Goal: Transaction & Acquisition: Purchase product/service

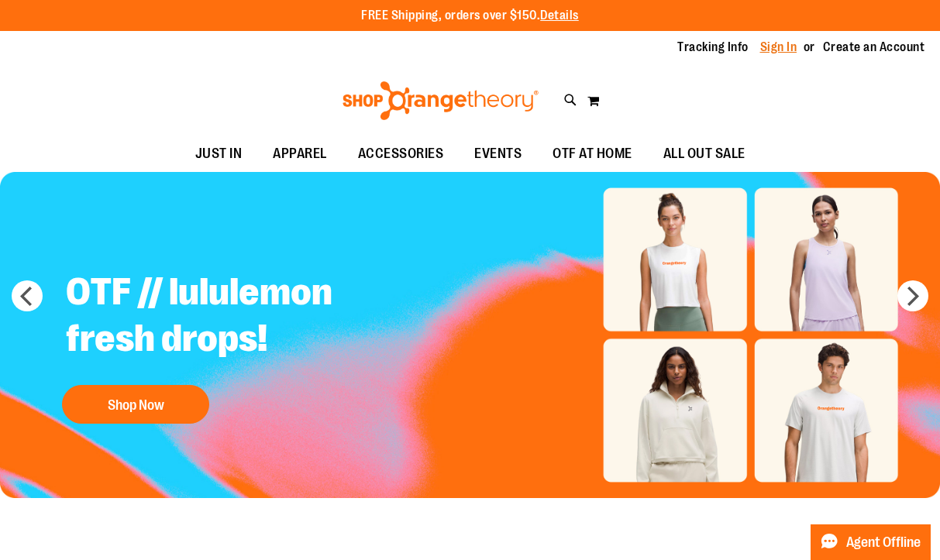
click at [782, 40] on link "Sign In" at bounding box center [778, 47] width 37 height 17
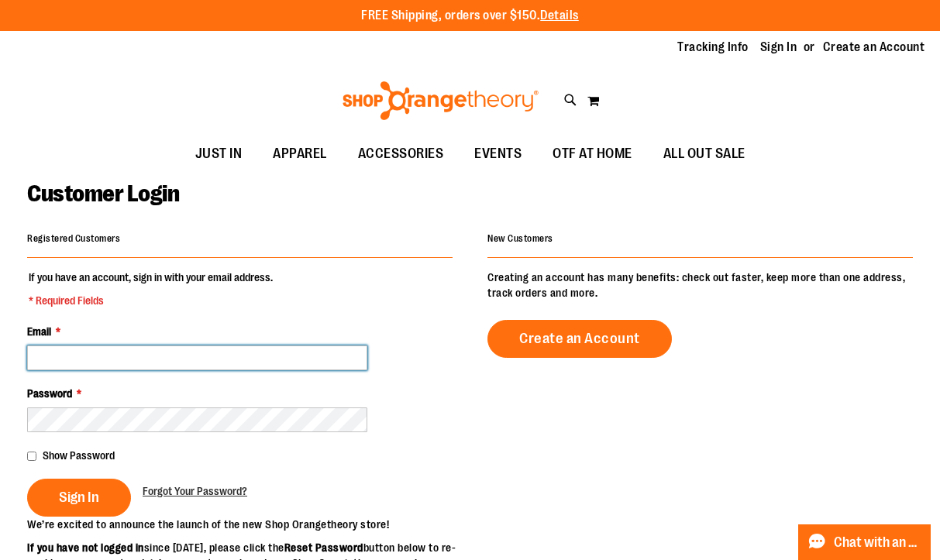
type input "**********"
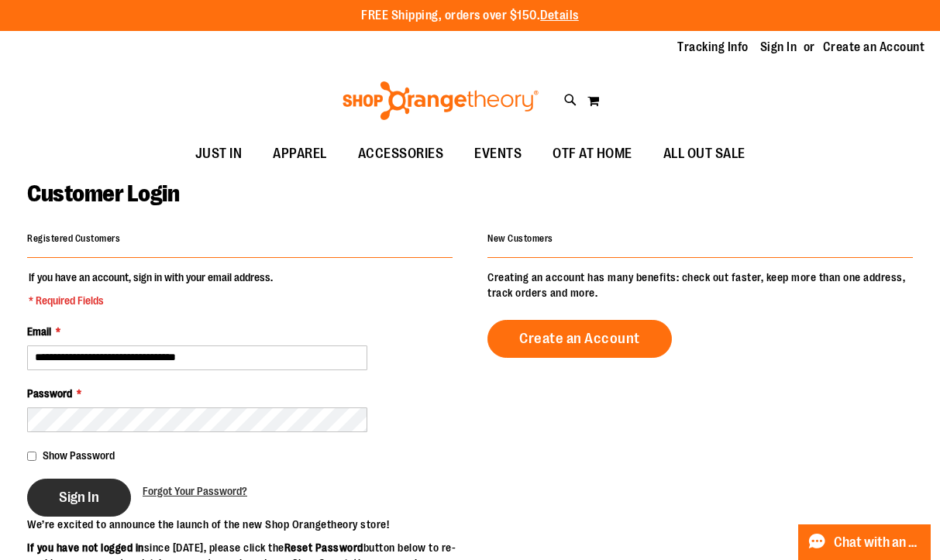
click at [49, 489] on button "Sign In" at bounding box center [79, 498] width 104 height 38
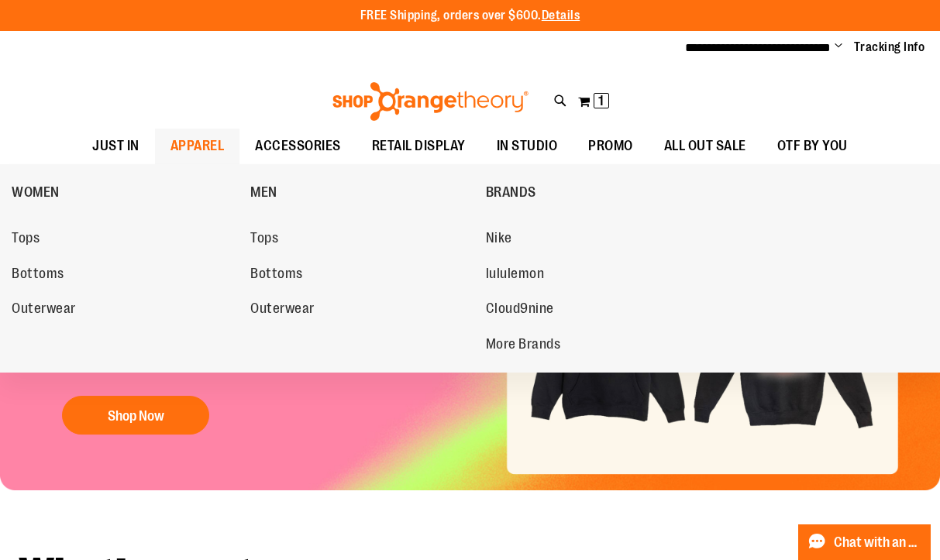
click at [191, 142] on span "APPAREL" at bounding box center [197, 146] width 54 height 35
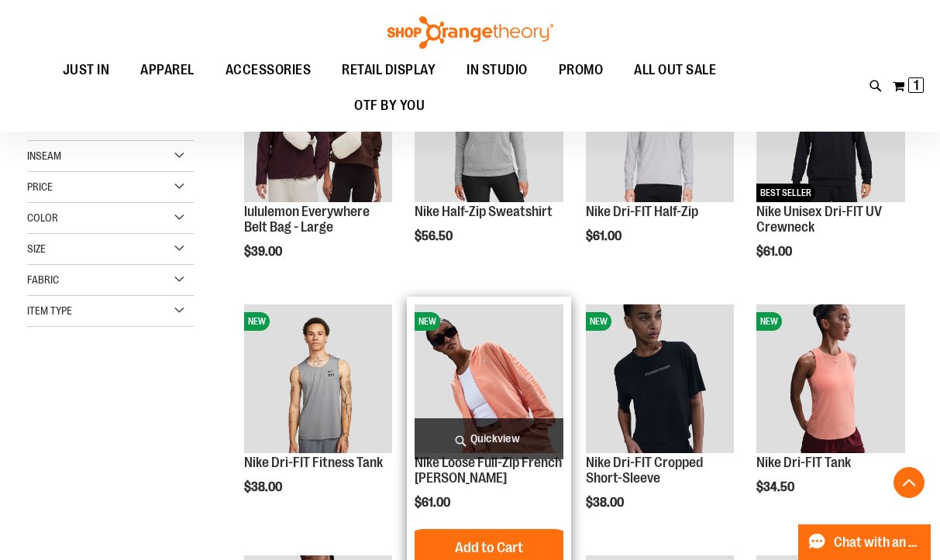
scroll to position [256, 0]
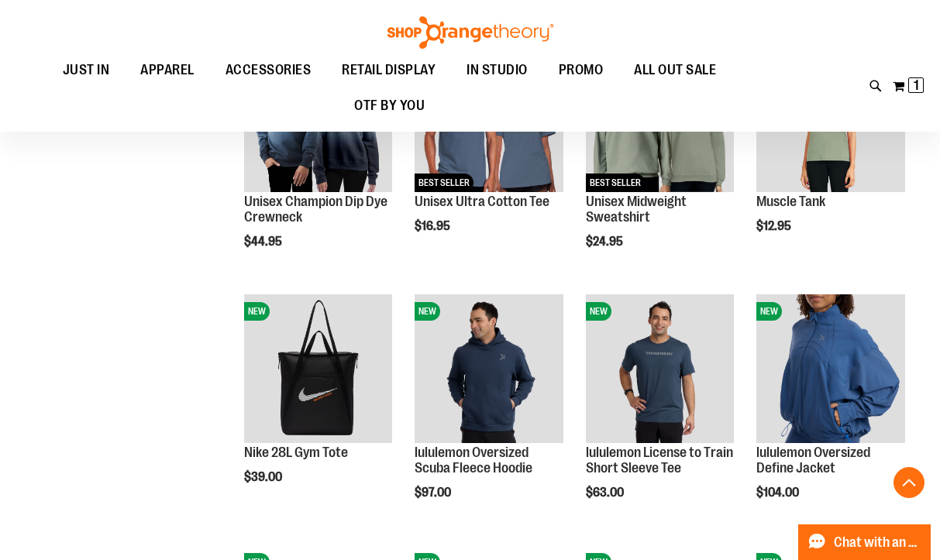
scroll to position [1052, 0]
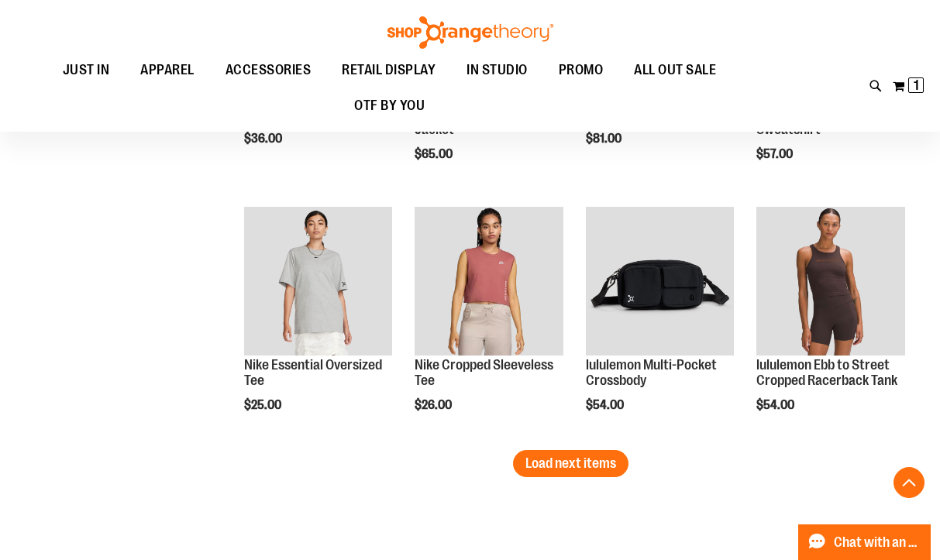
scroll to position [2113, 0]
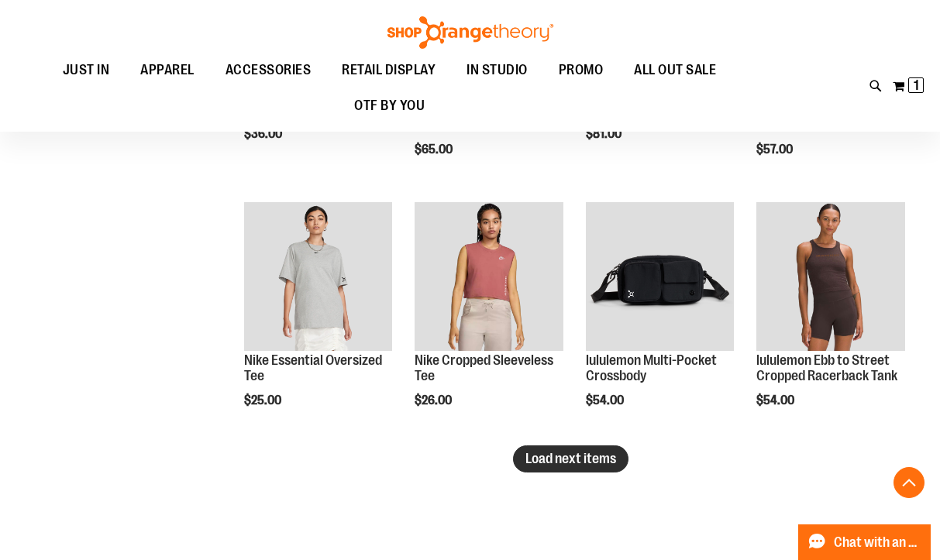
click at [570, 462] on span "Load next items" at bounding box center [570, 458] width 91 height 15
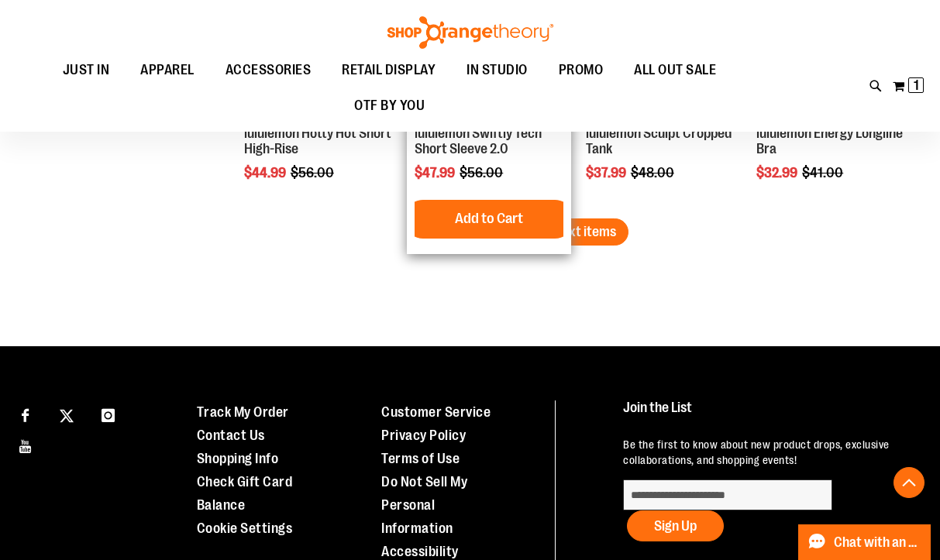
scroll to position [3101, 0]
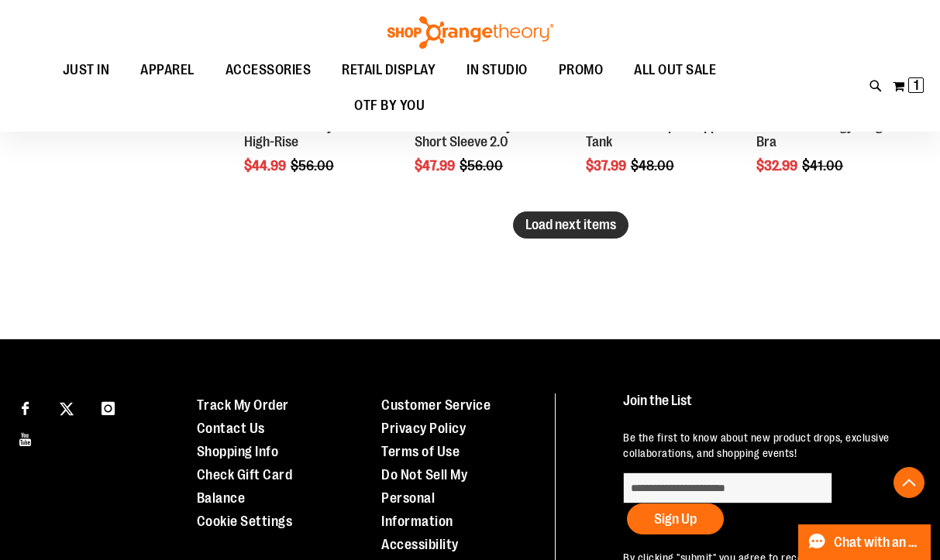
click at [595, 228] on span "Load next items" at bounding box center [570, 224] width 91 height 15
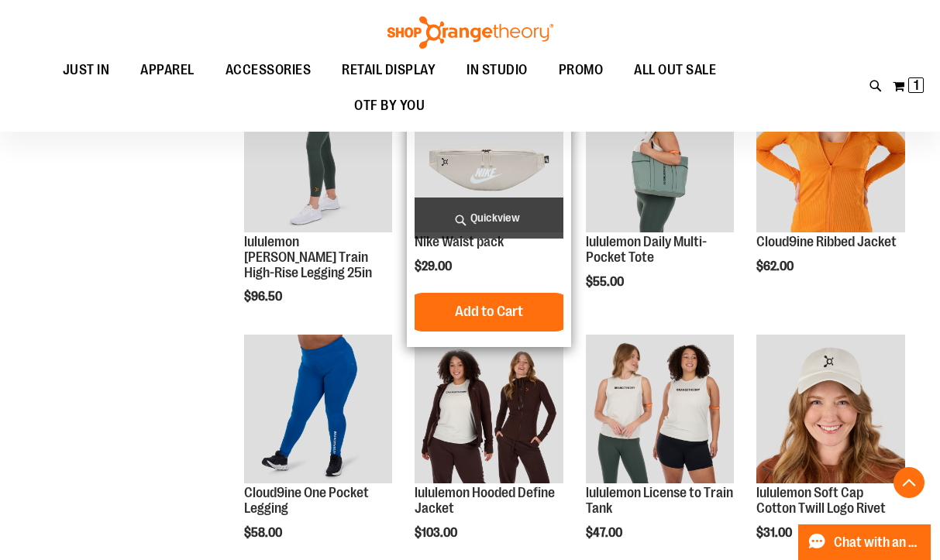
scroll to position [3489, 0]
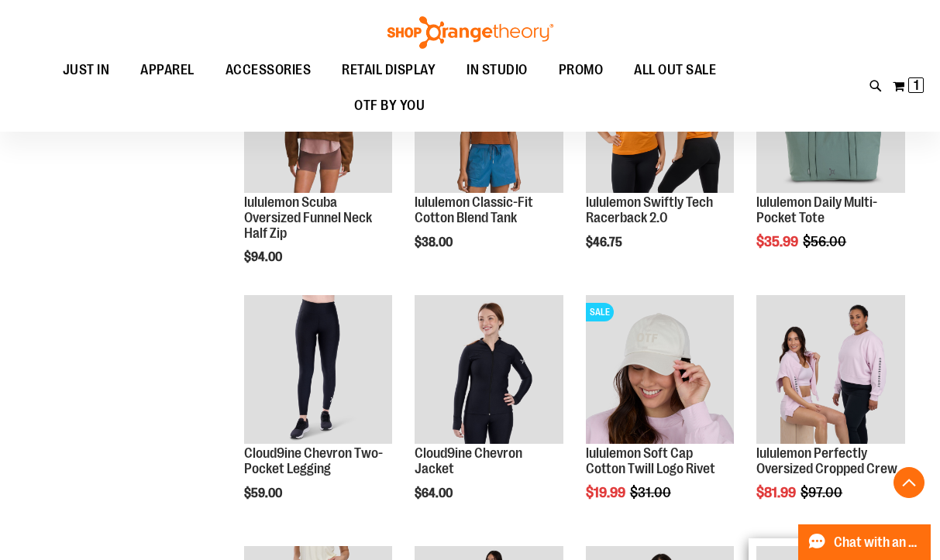
scroll to position [2522, 0]
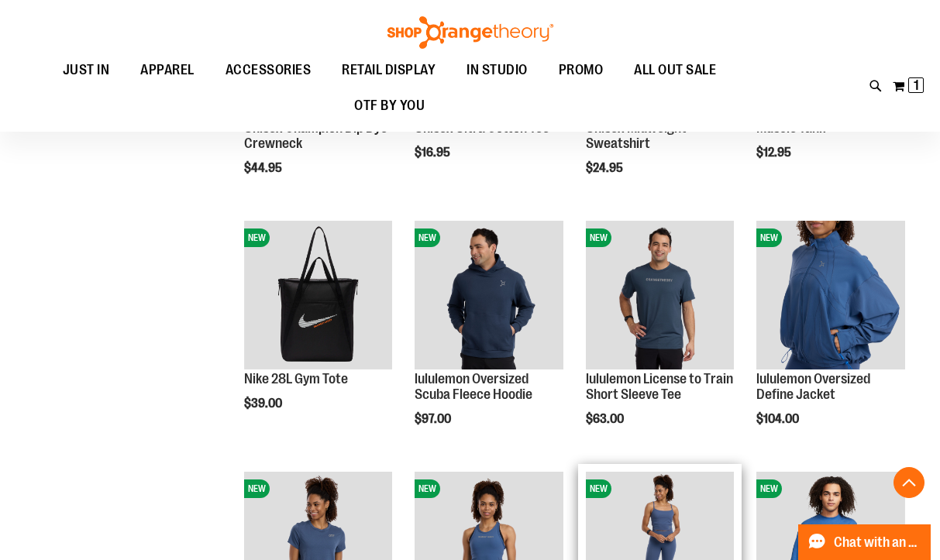
scroll to position [1100, 0]
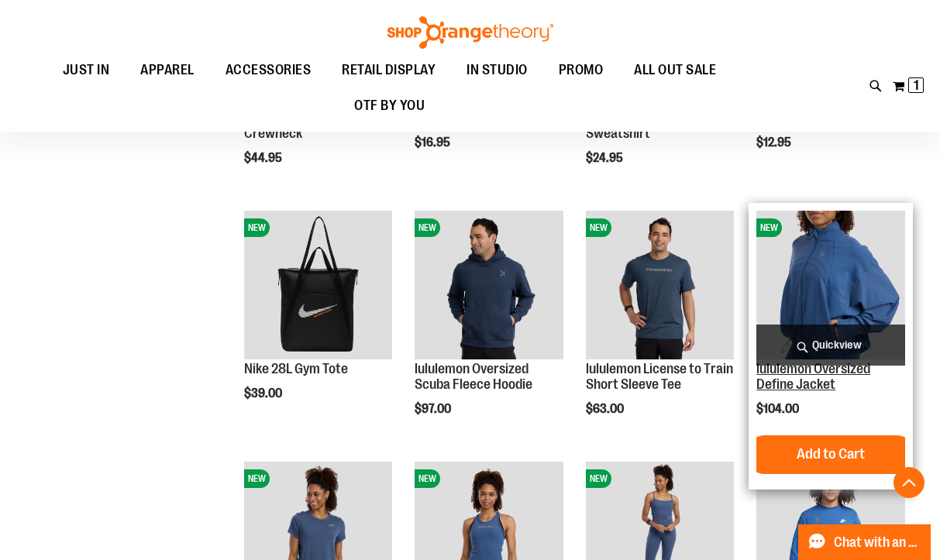
click at [773, 377] on link "lululemon Oversized Define Jacket" at bounding box center [813, 376] width 114 height 31
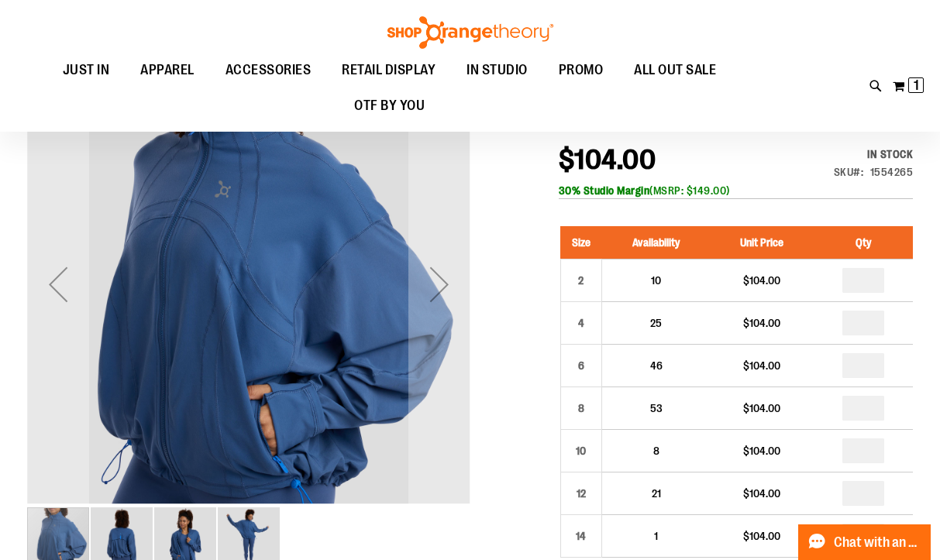
scroll to position [174, 0]
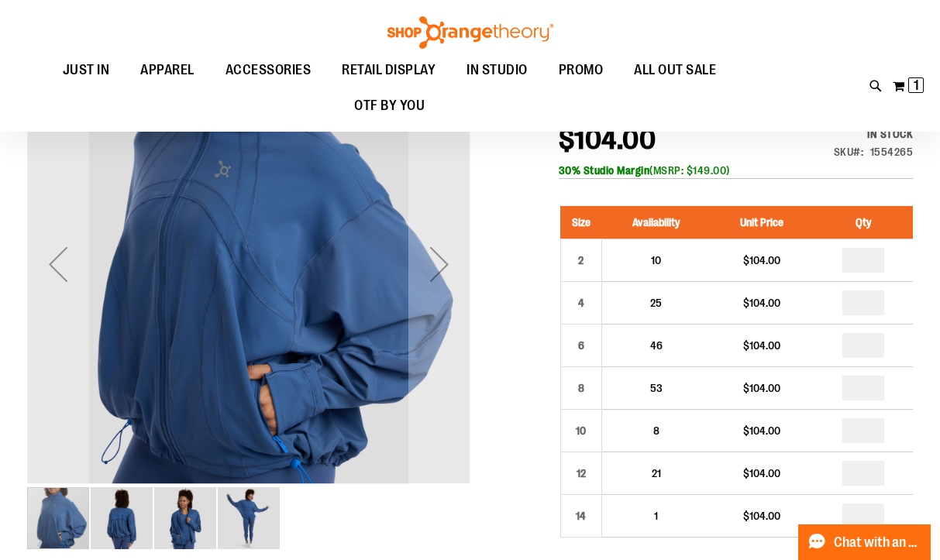
click at [123, 532] on img "image 2 of 4" at bounding box center [122, 518] width 62 height 62
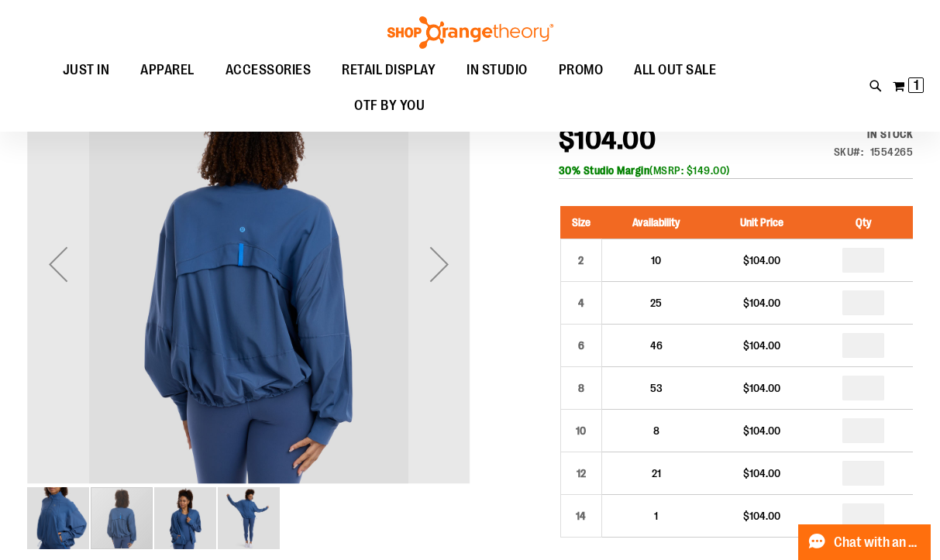
click at [167, 526] on img "image 3 of 4" at bounding box center [185, 518] width 62 height 62
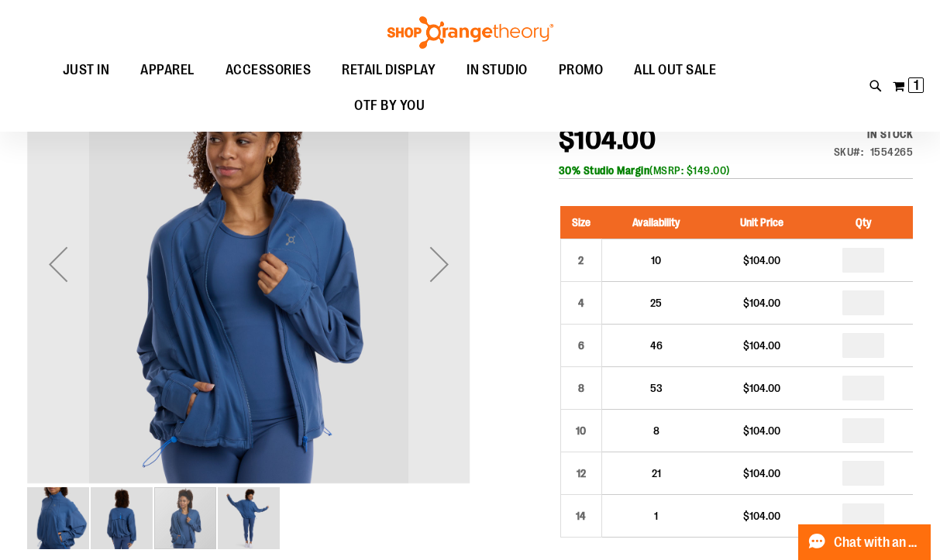
click at [250, 515] on img "image 4 of 4" at bounding box center [249, 518] width 62 height 62
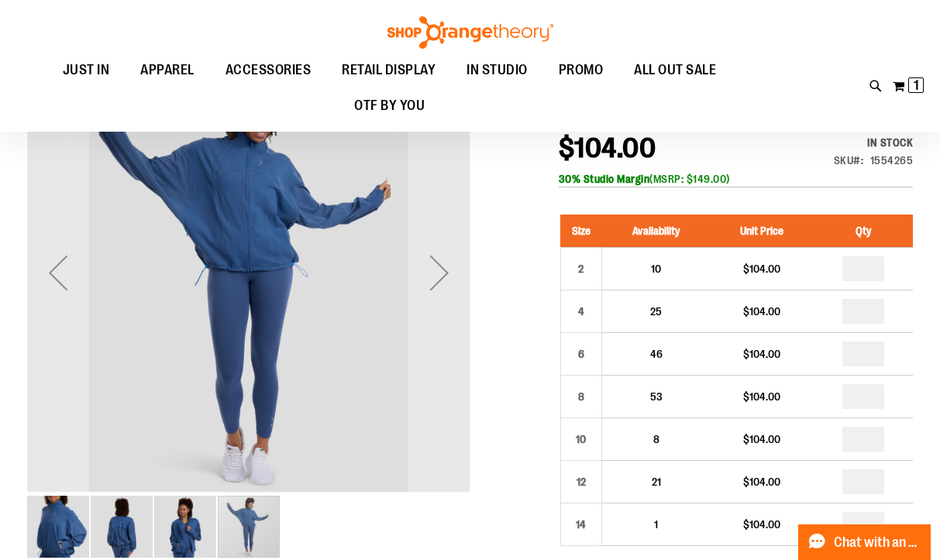
scroll to position [172, 0]
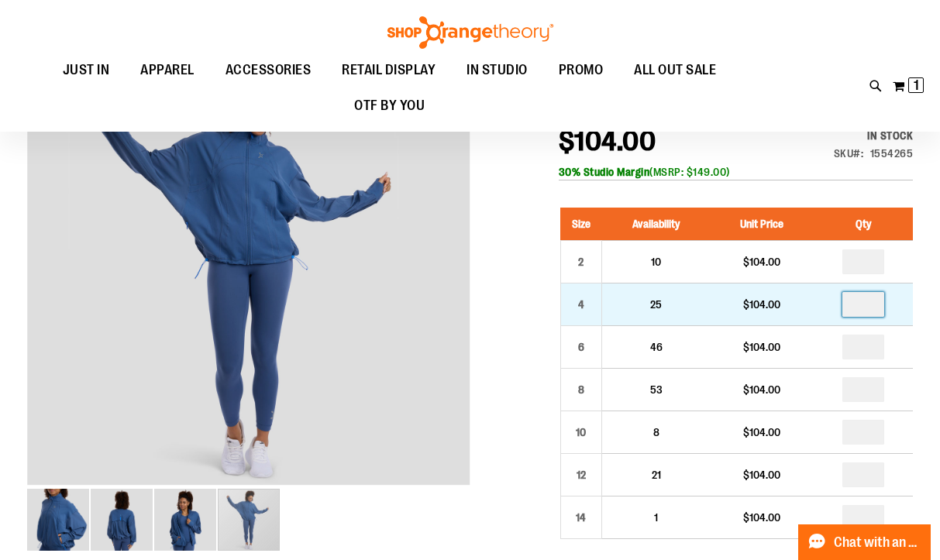
click at [866, 302] on input "number" at bounding box center [863, 304] width 42 height 25
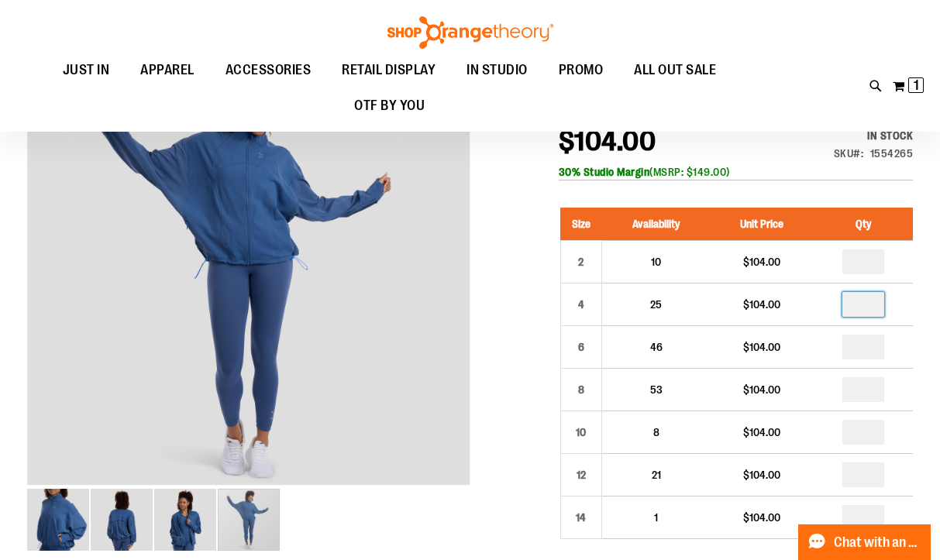
type input "*"
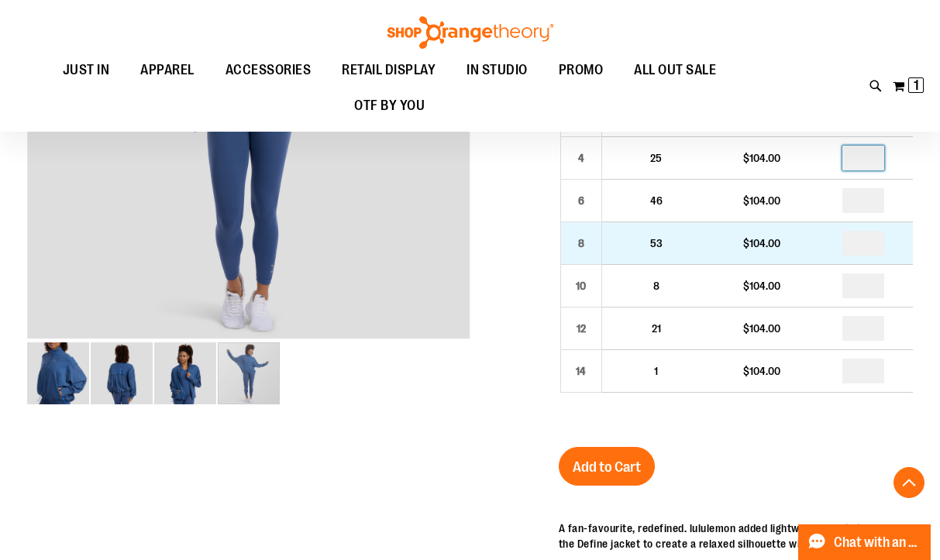
scroll to position [330, 0]
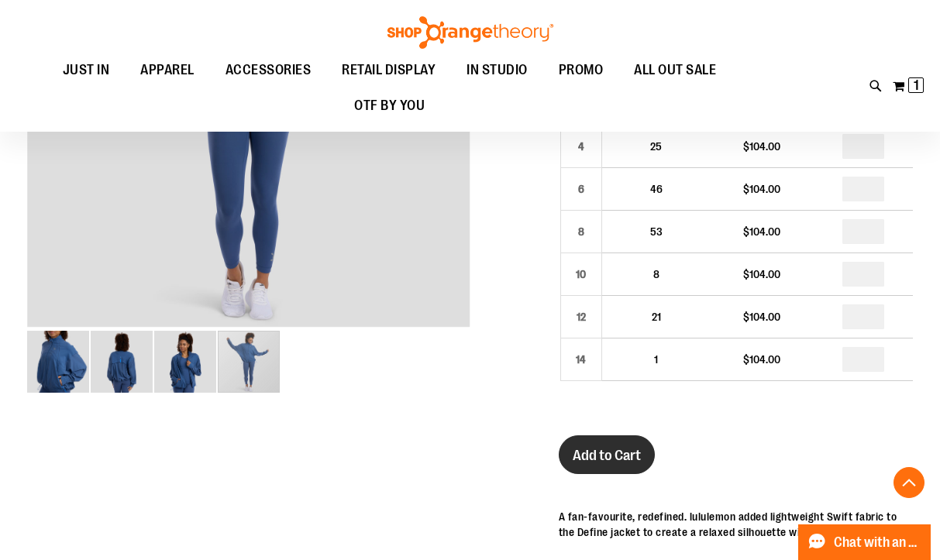
click at [598, 449] on span "Add to Cart" at bounding box center [607, 455] width 68 height 17
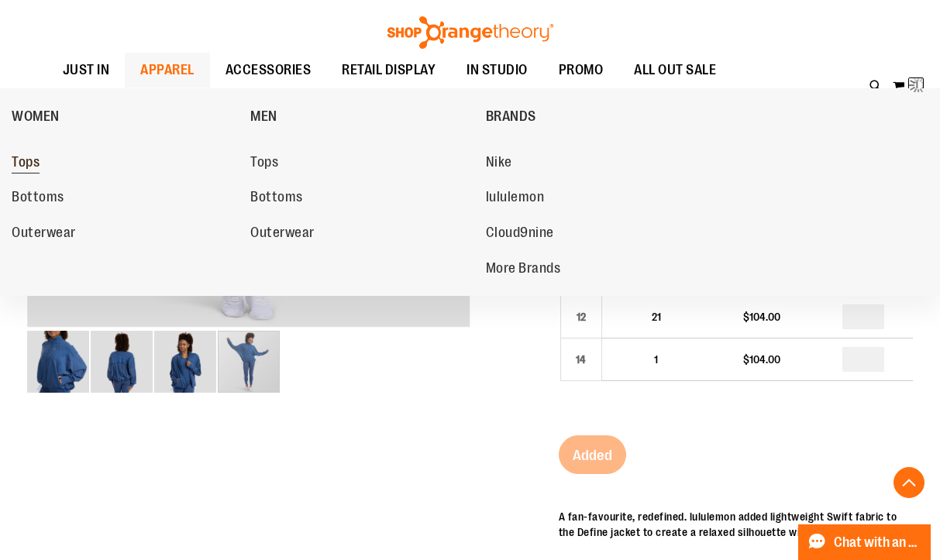
click at [25, 164] on span "Tops" at bounding box center [26, 163] width 28 height 19
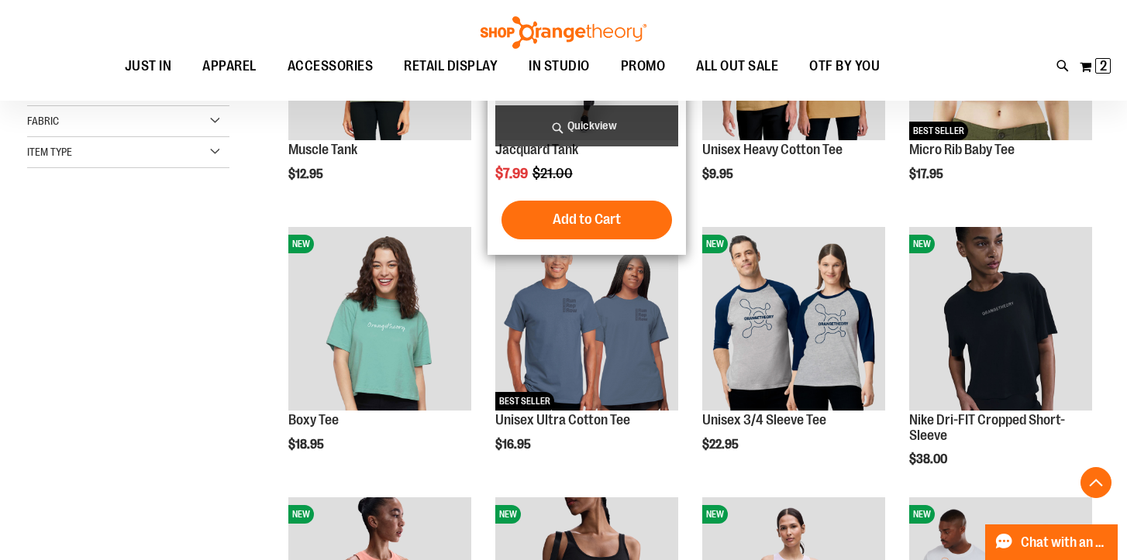
scroll to position [372, 0]
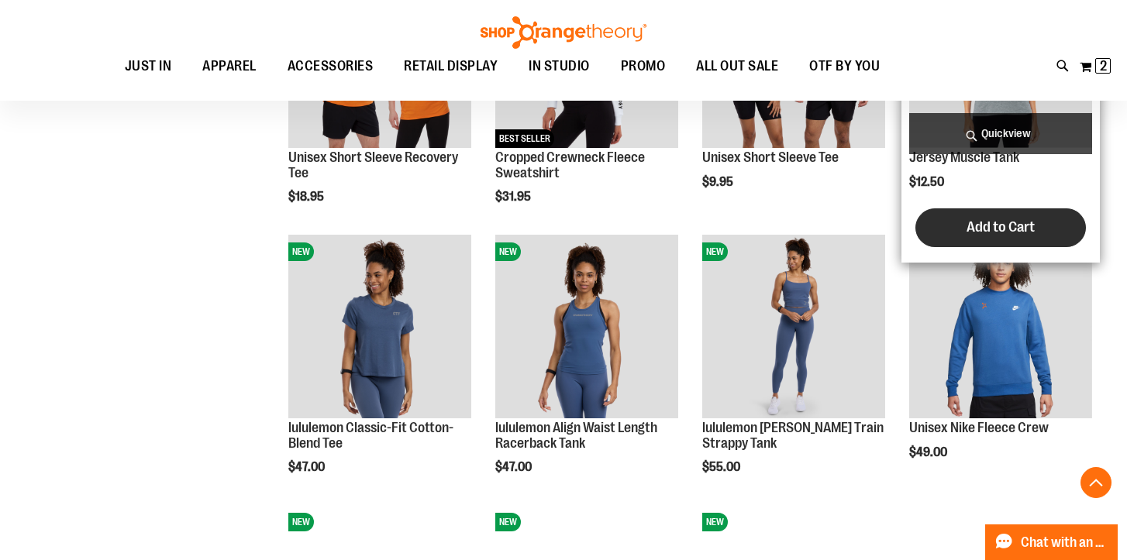
scroll to position [1165, 0]
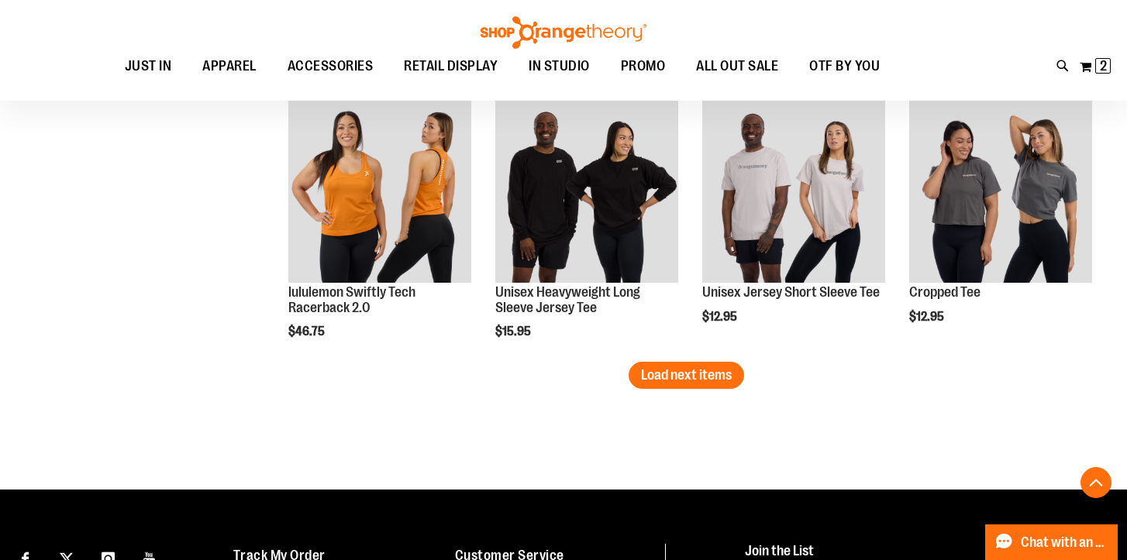
scroll to position [2378, 0]
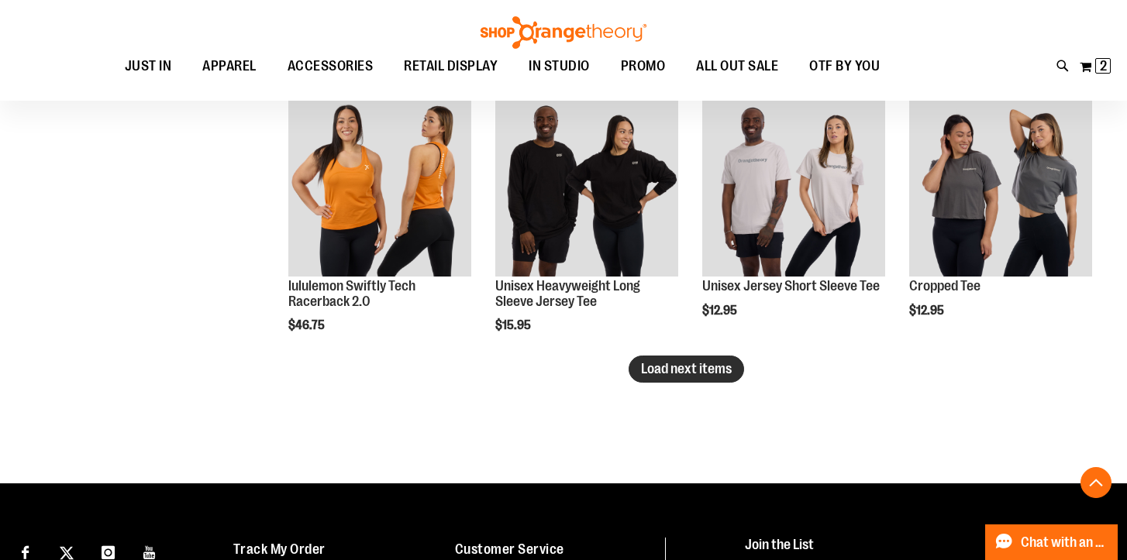
click at [680, 374] on span "Load next items" at bounding box center [686, 368] width 91 height 15
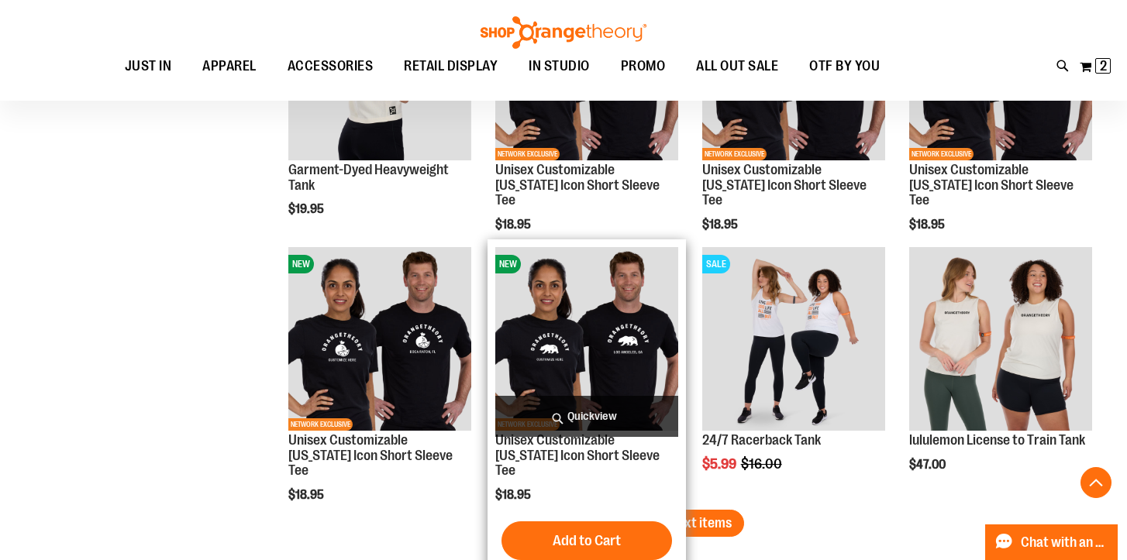
scroll to position [3036, 0]
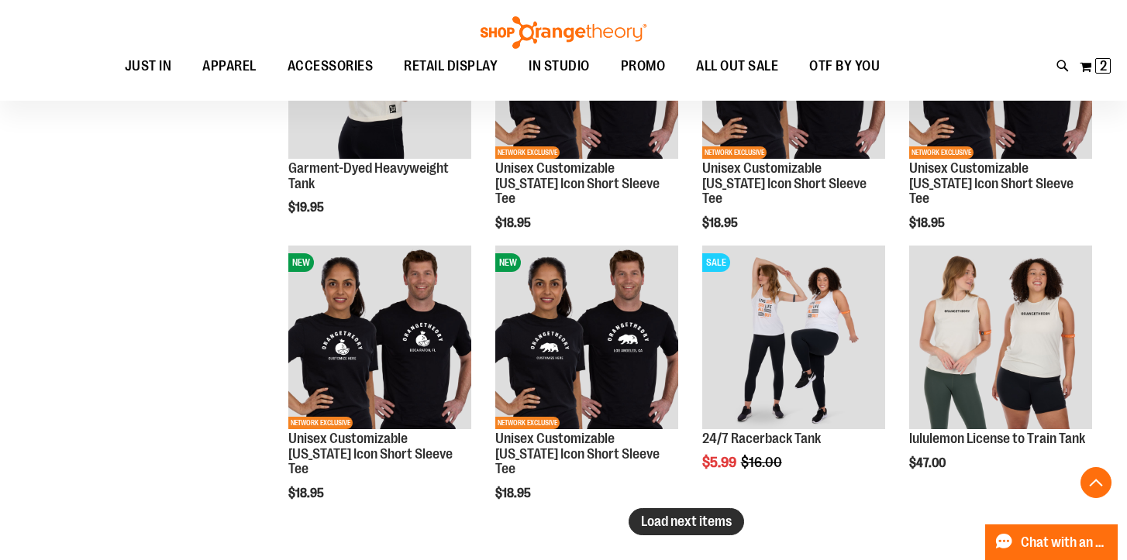
click at [656, 522] on span "Load next items" at bounding box center [686, 521] width 91 height 15
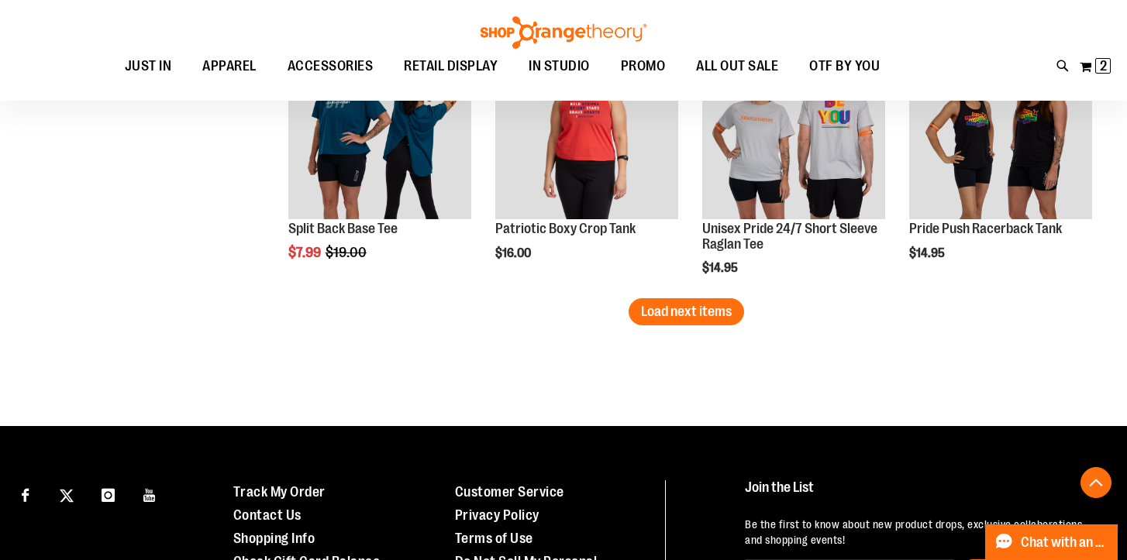
scroll to position [4062, 0]
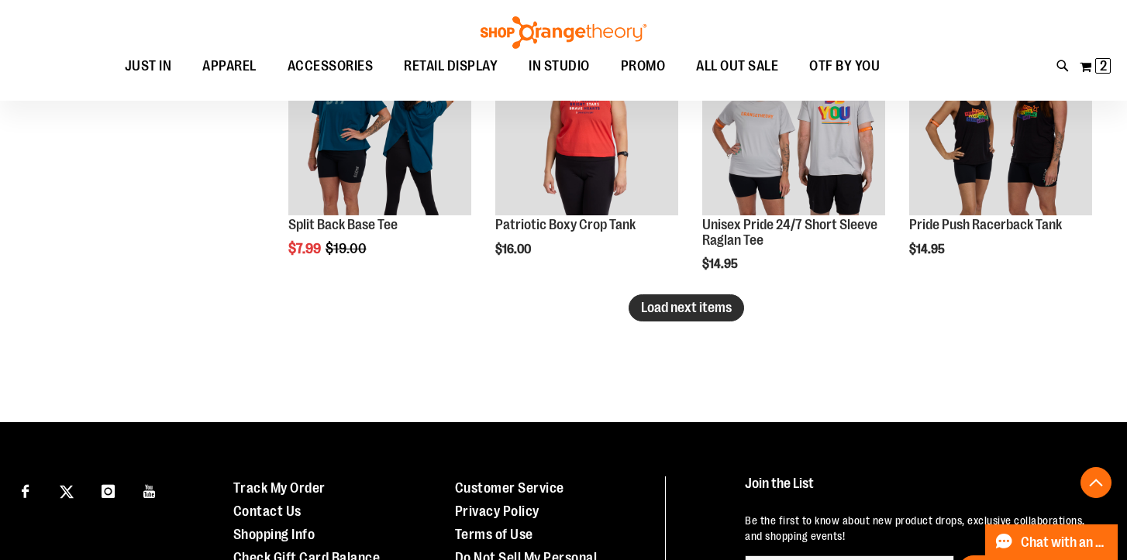
click at [698, 303] on span "Load next items" at bounding box center [686, 307] width 91 height 15
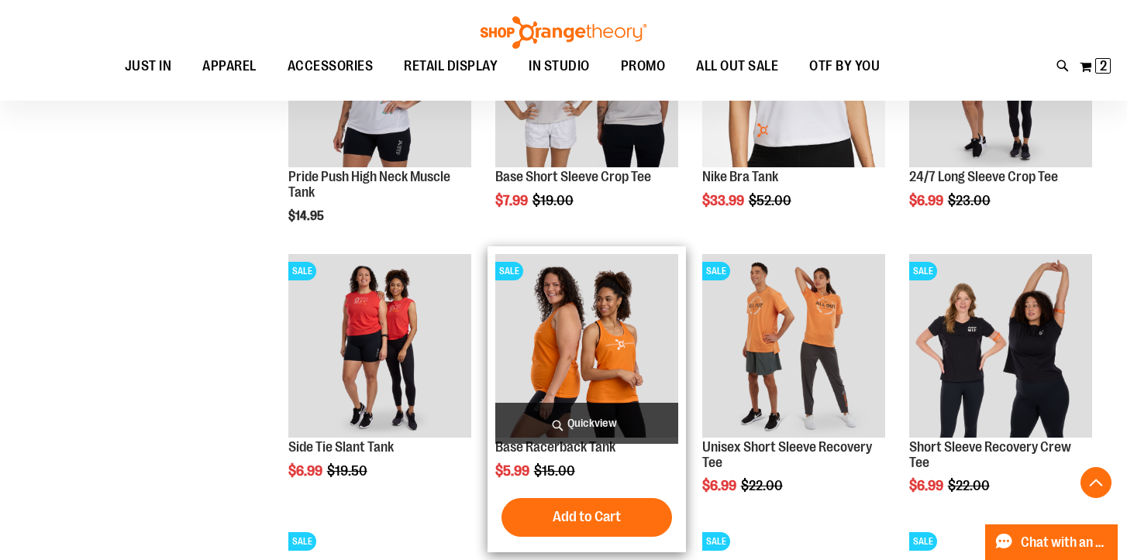
scroll to position [3966, 0]
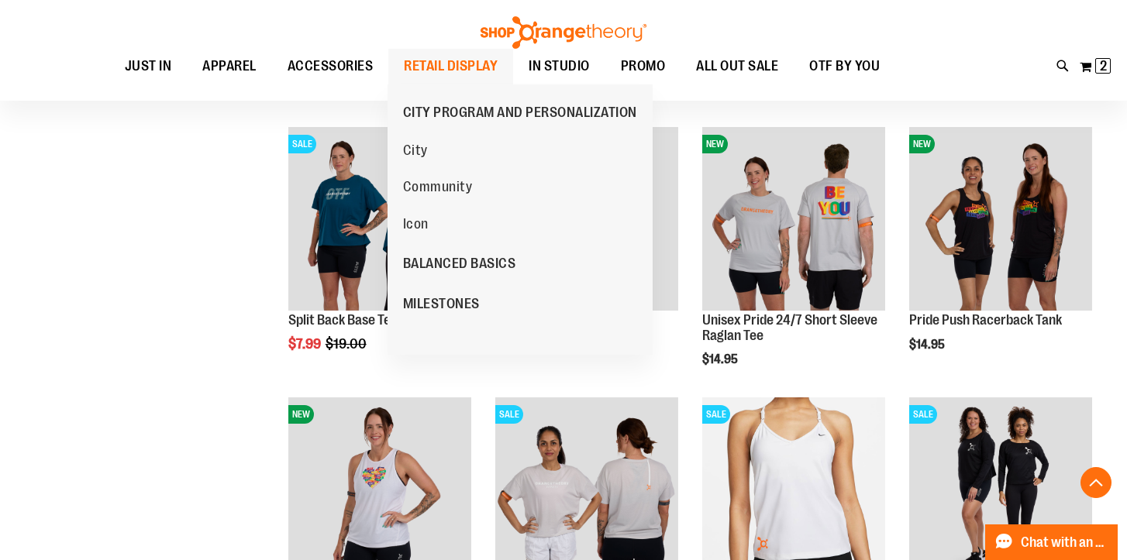
click at [441, 70] on span "RETAIL DISPLAY" at bounding box center [451, 66] width 94 height 35
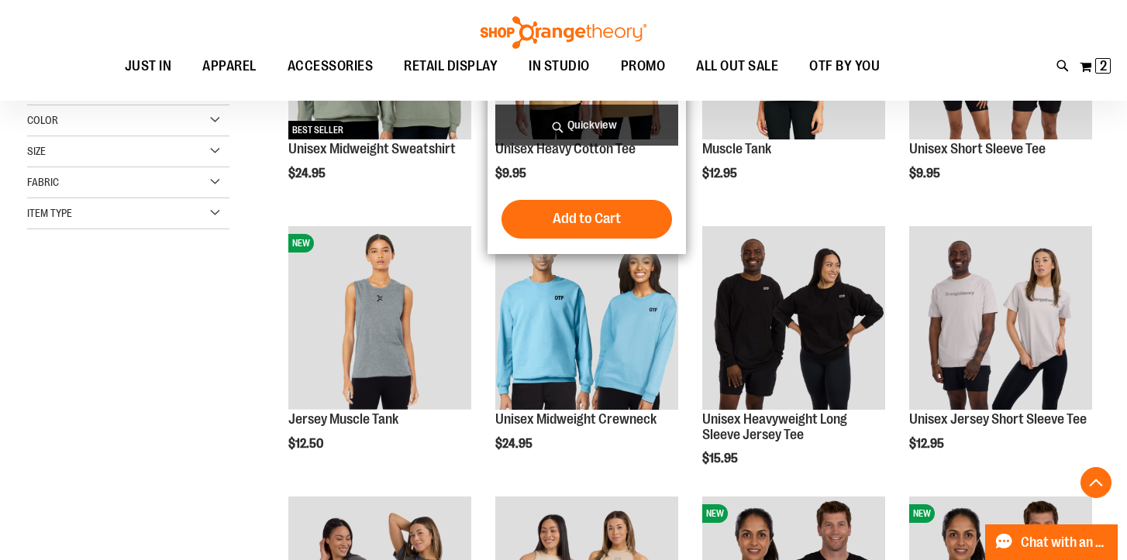
scroll to position [353, 0]
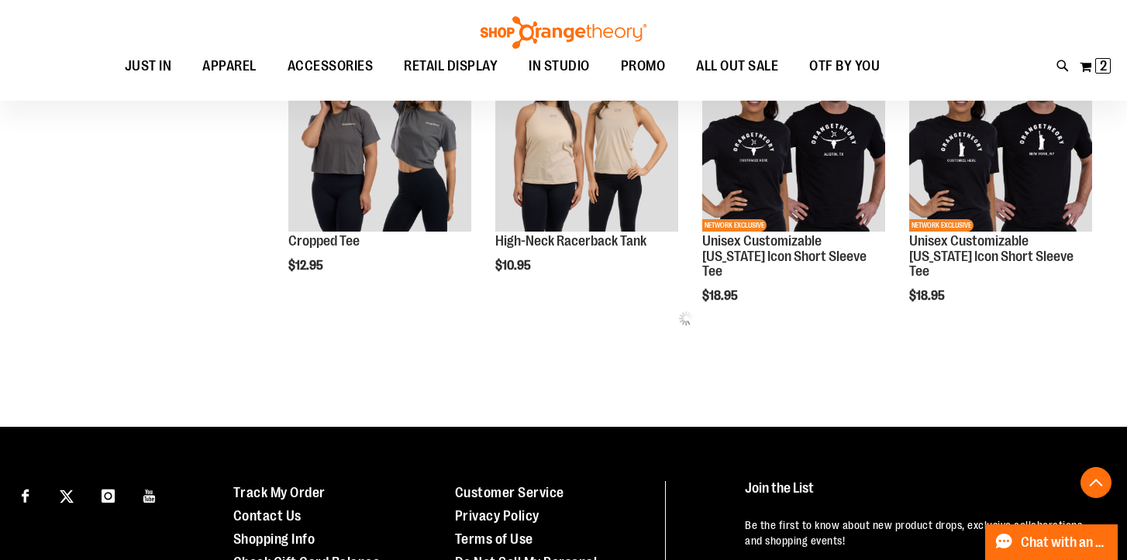
scroll to position [802, 0]
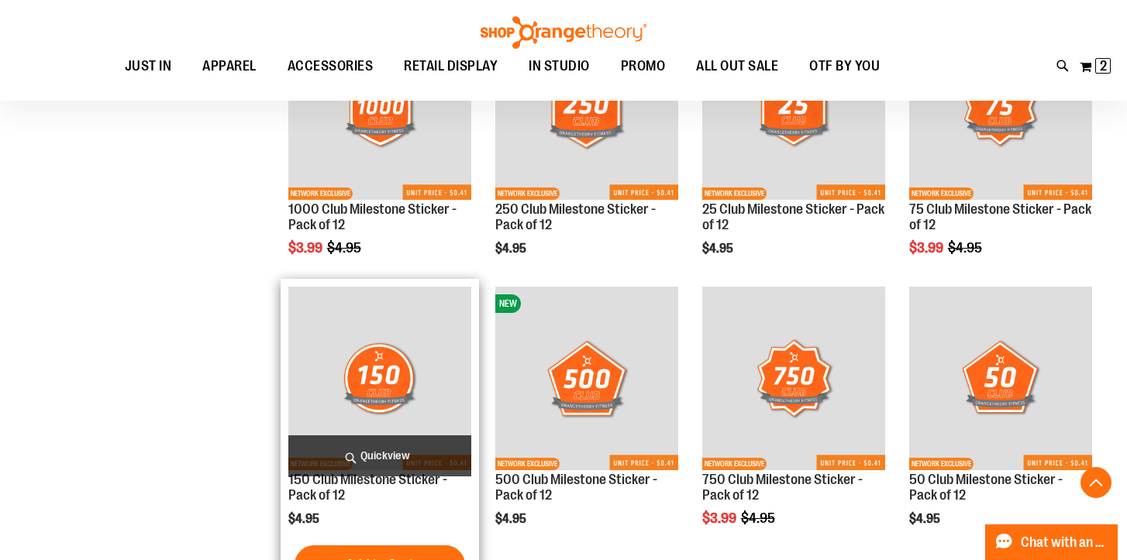
scroll to position [1868, 0]
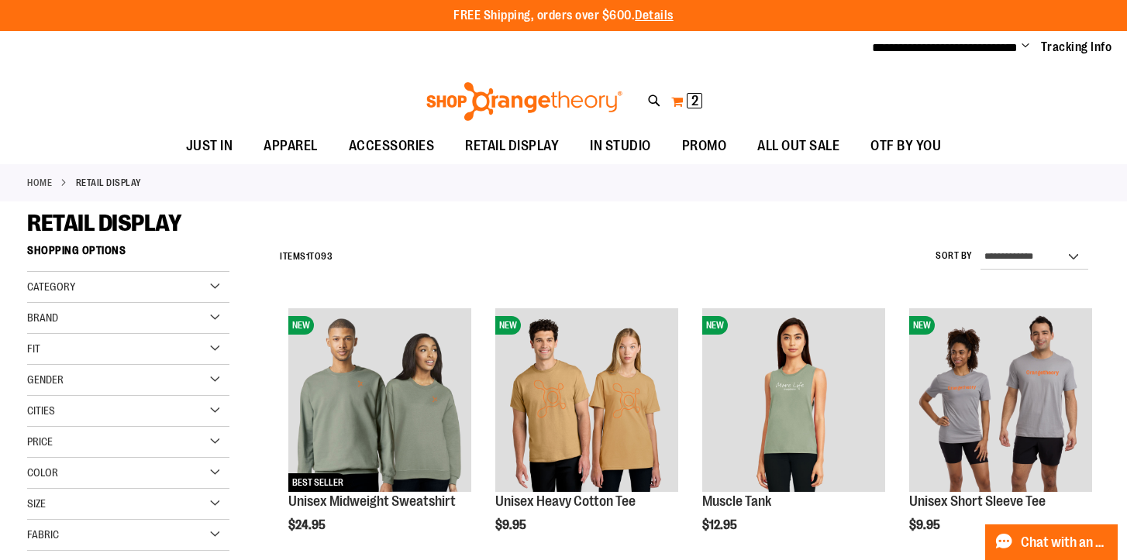
click at [687, 100] on span "2 2 items" at bounding box center [694, 100] width 15 height 15
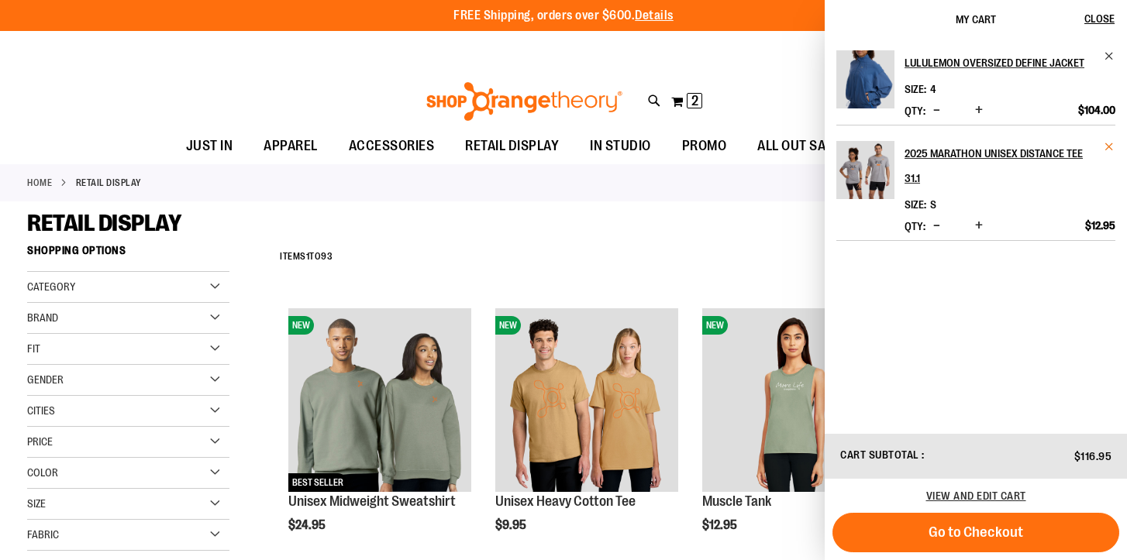
click at [1108, 148] on span "Remove item" at bounding box center [1110, 147] width 12 height 12
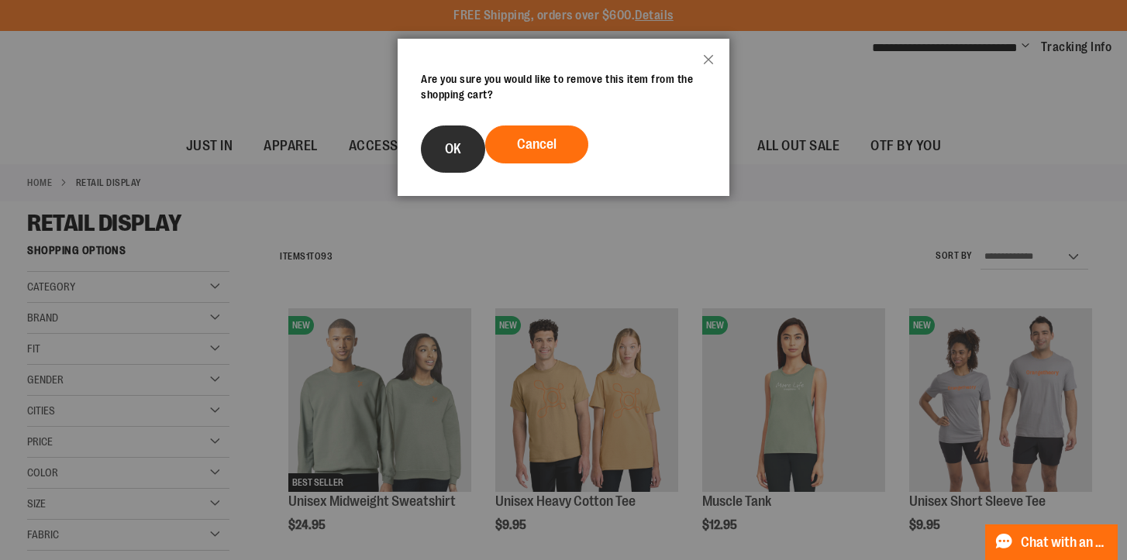
click at [445, 146] on button "OK" at bounding box center [453, 149] width 64 height 47
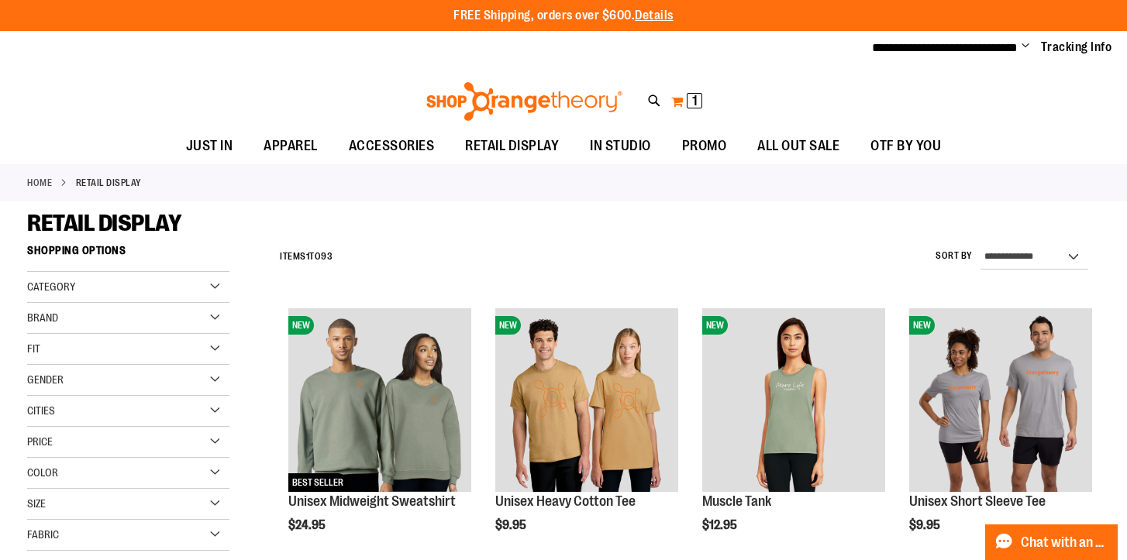
click at [684, 96] on button "My Cart 1 1 items" at bounding box center [686, 101] width 33 height 25
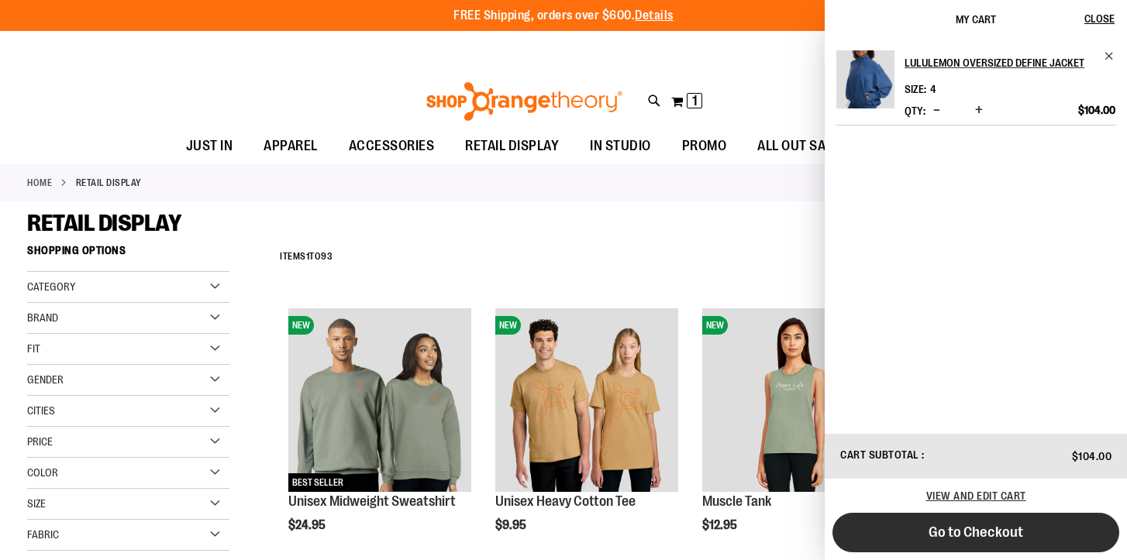
click at [956, 535] on span "Go to Checkout" at bounding box center [975, 532] width 95 height 17
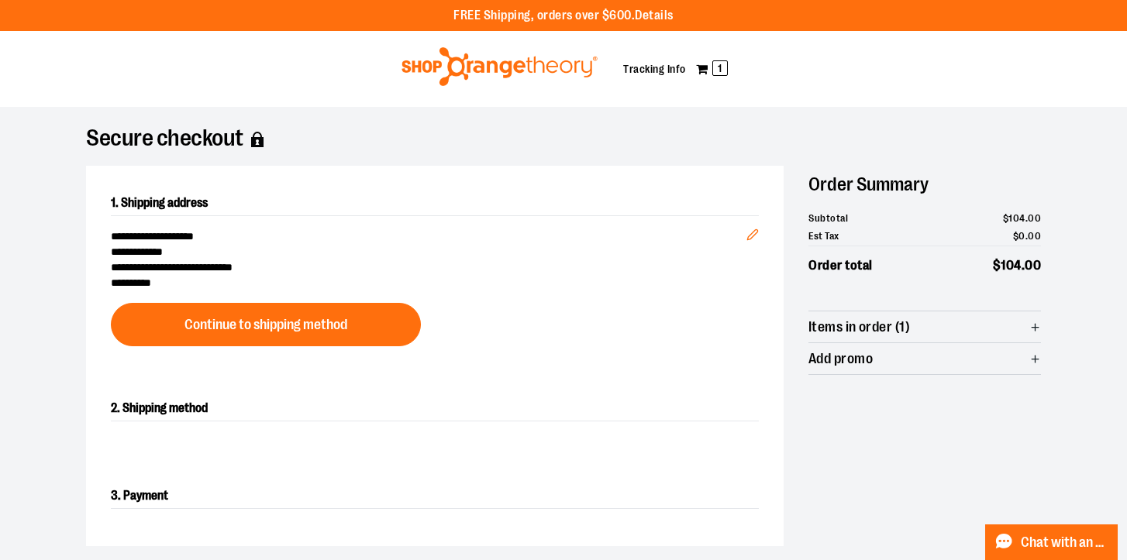
click at [831, 355] on span "Add promo" at bounding box center [840, 359] width 64 height 15
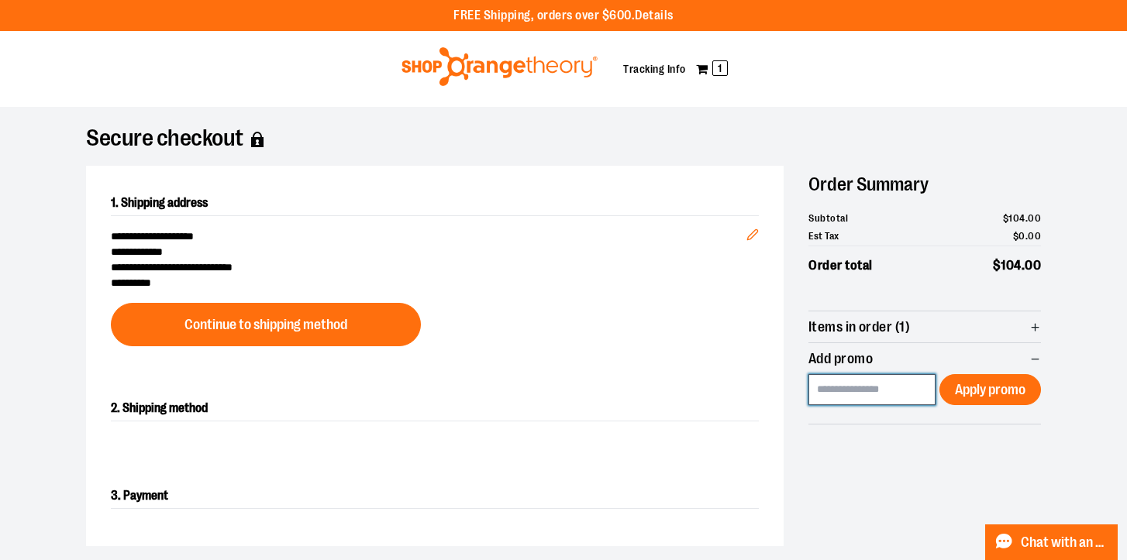
click at [870, 392] on input at bounding box center [871, 389] width 127 height 31
paste input "**********"
click at [841, 386] on input "**********" at bounding box center [871, 389] width 127 height 31
type input "**********"
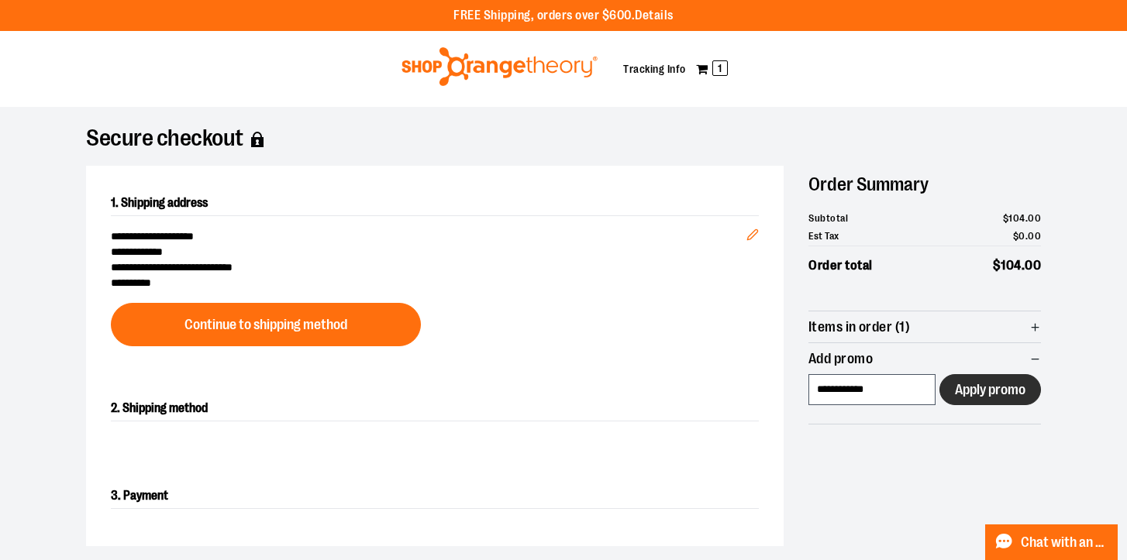
click at [990, 392] on span "Apply promo" at bounding box center [990, 390] width 71 height 15
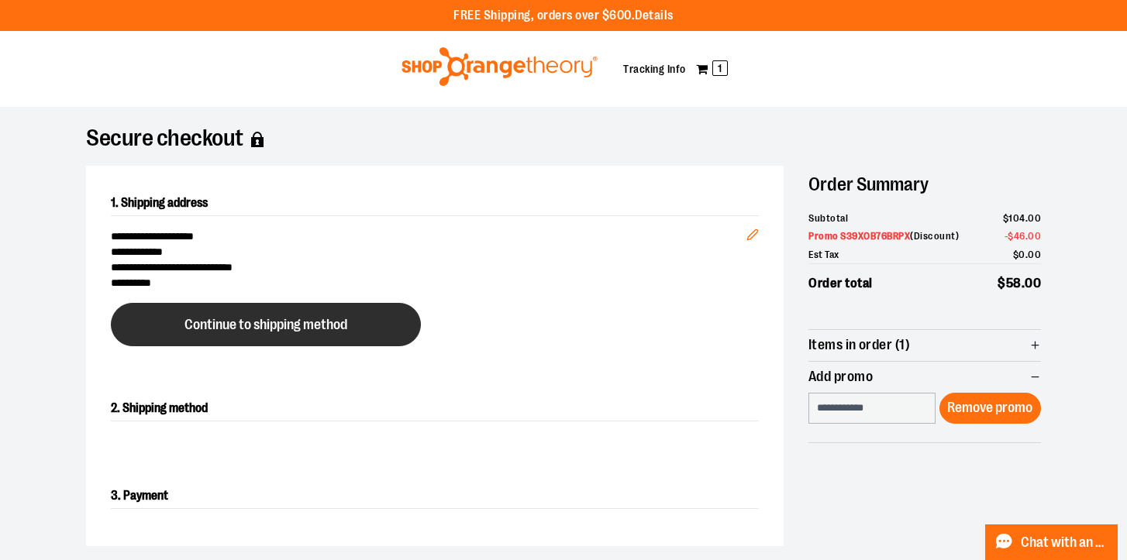
click at [250, 327] on span "Continue to shipping method" at bounding box center [265, 325] width 163 height 15
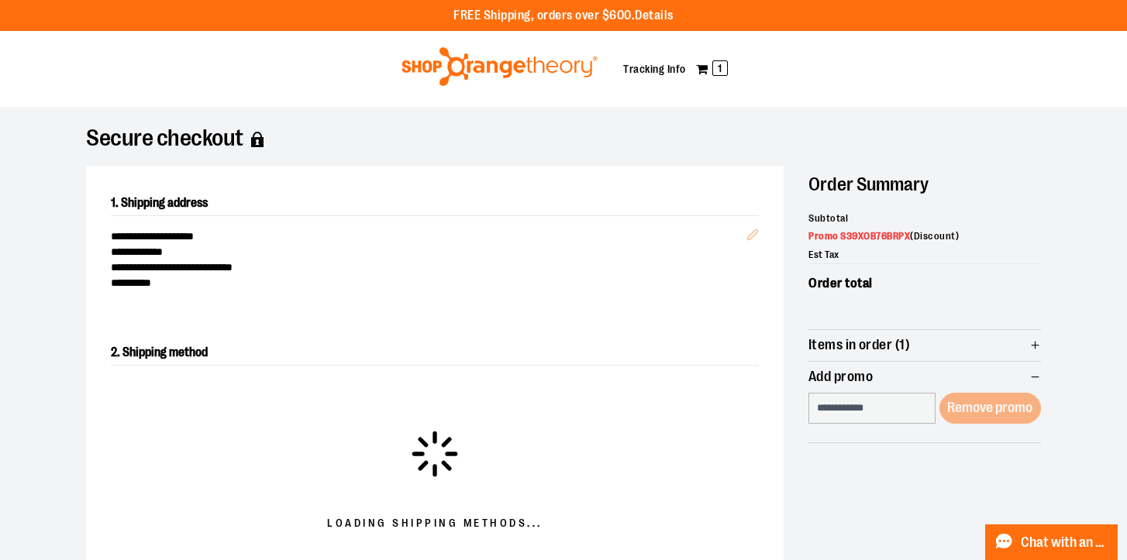
click at [511, 18] on p "FREE Shipping, orders over $600. Details" at bounding box center [563, 16] width 220 height 18
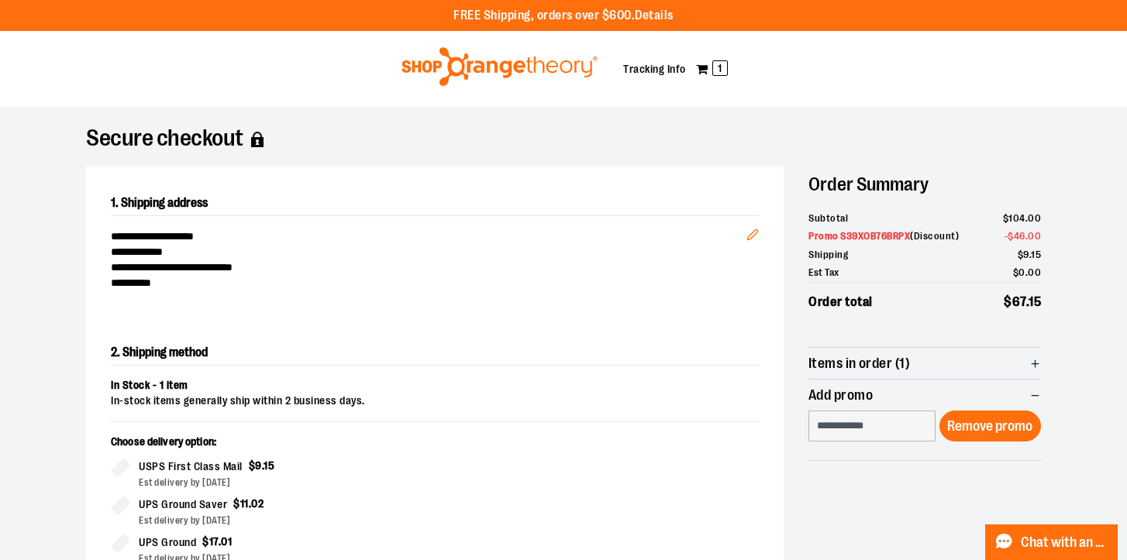
click at [558, 59] on img at bounding box center [499, 66] width 201 height 39
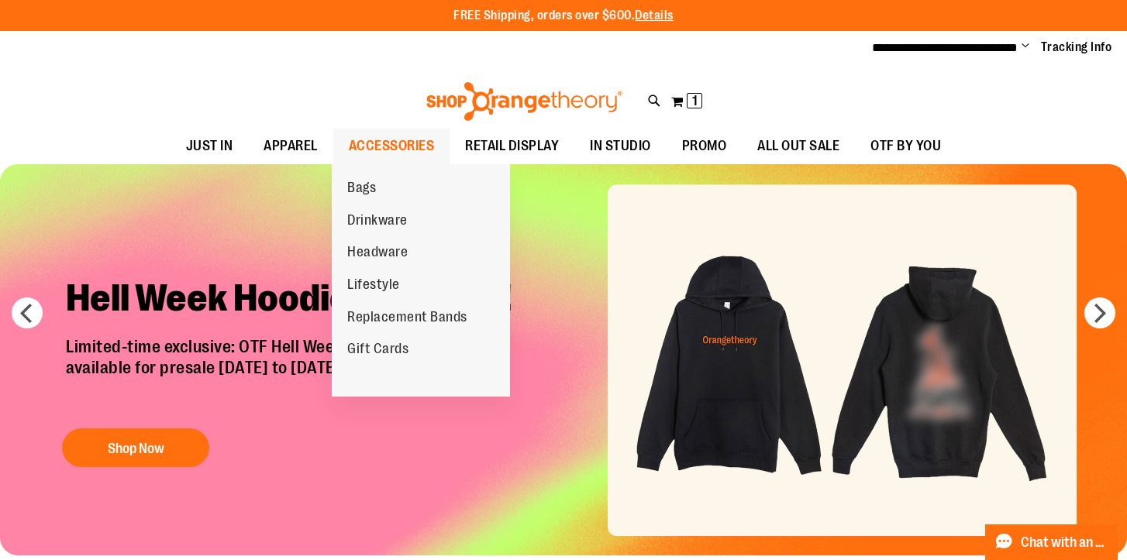
click at [394, 139] on span "ACCESSORIES" at bounding box center [392, 146] width 86 height 35
click at [381, 140] on span "ACCESSORIES" at bounding box center [392, 146] width 86 height 35
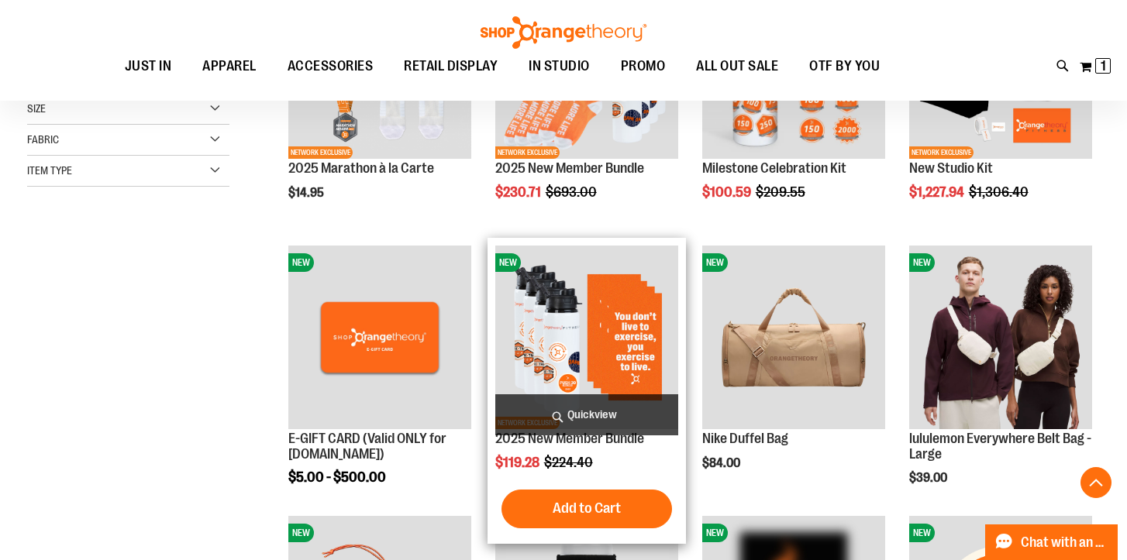
scroll to position [332, 0]
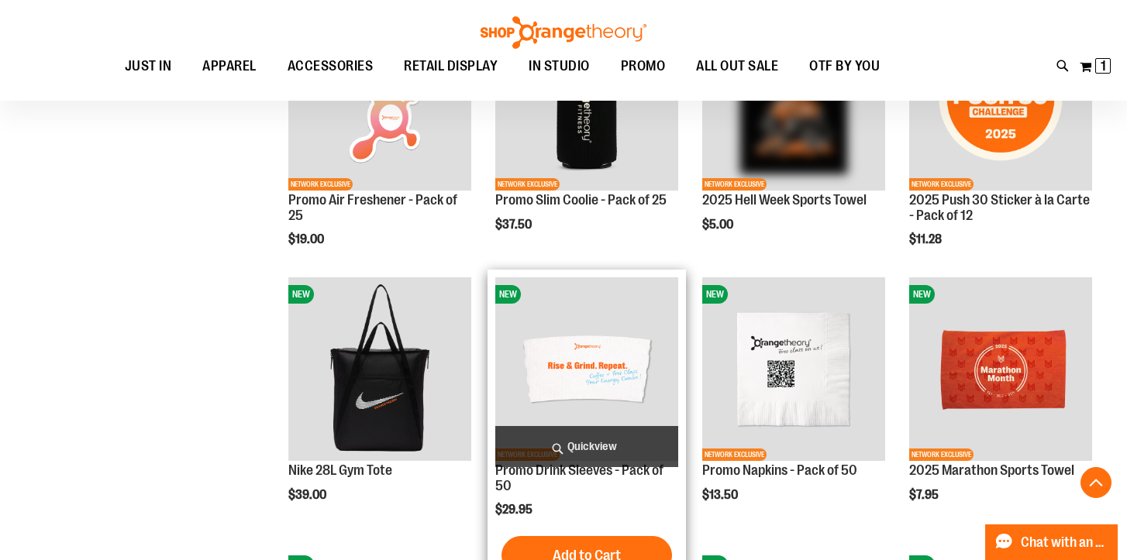
scroll to position [845, 0]
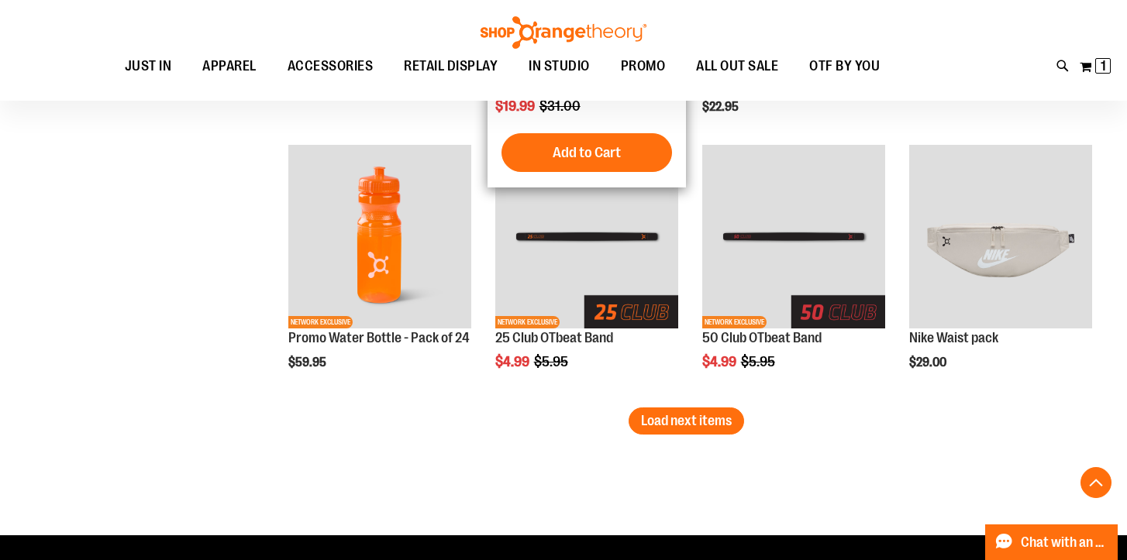
scroll to position [2328, 0]
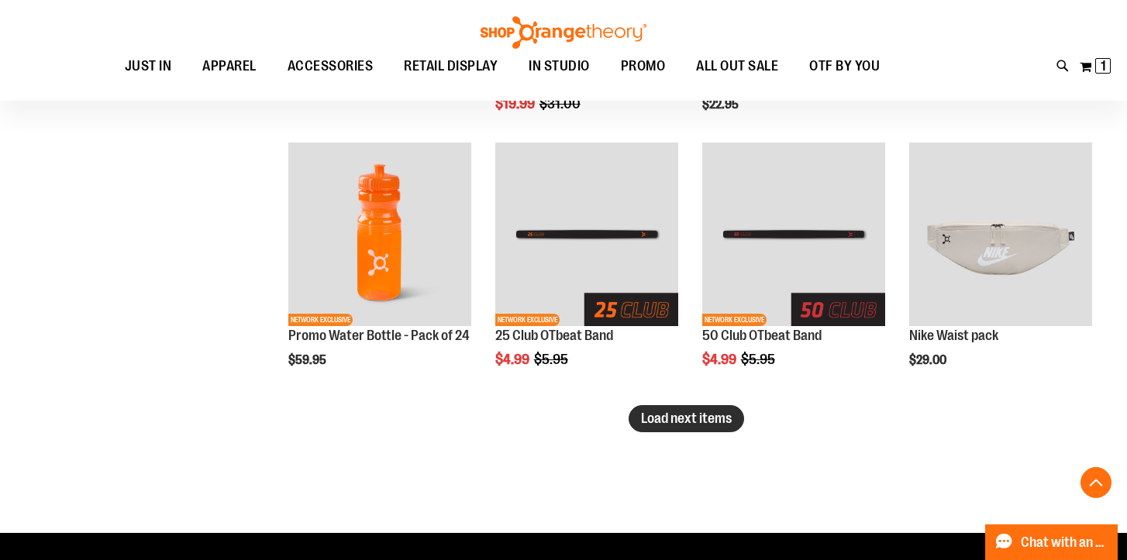
click at [677, 415] on span "Load next items" at bounding box center [686, 418] width 91 height 15
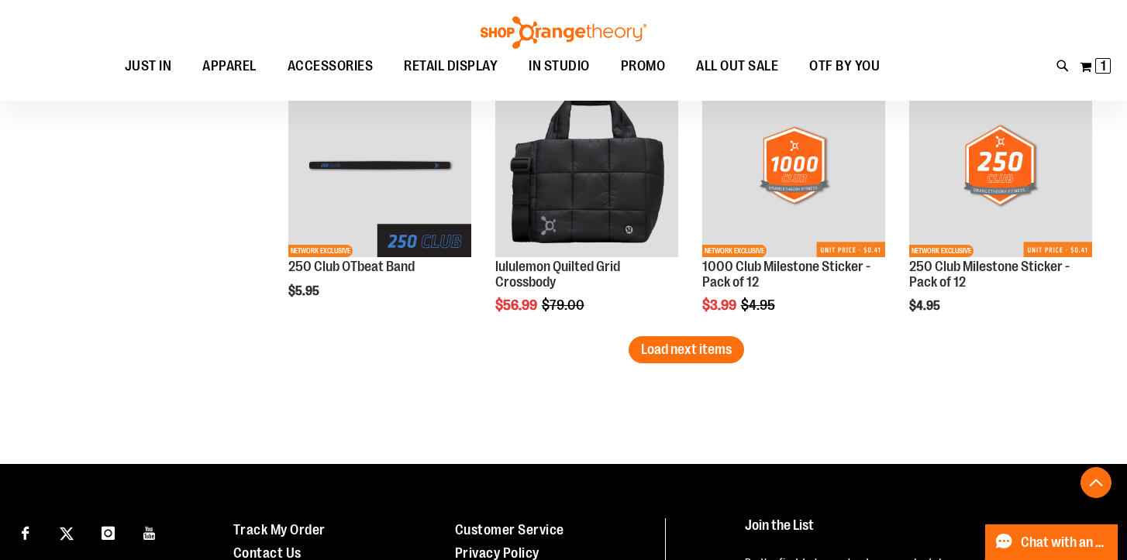
scroll to position [3211, 0]
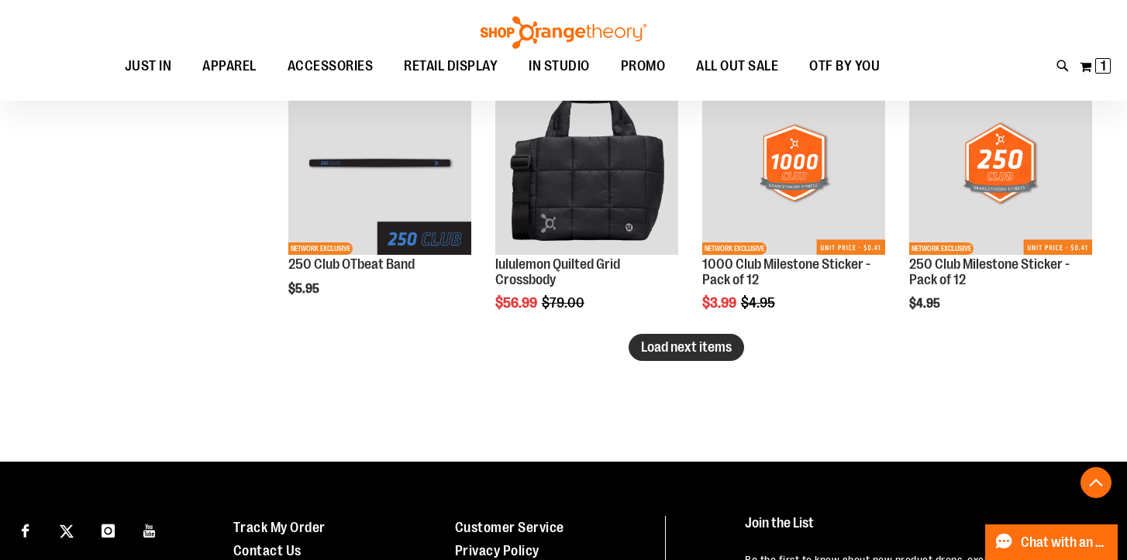
click at [691, 348] on span "Load next items" at bounding box center [686, 346] width 91 height 15
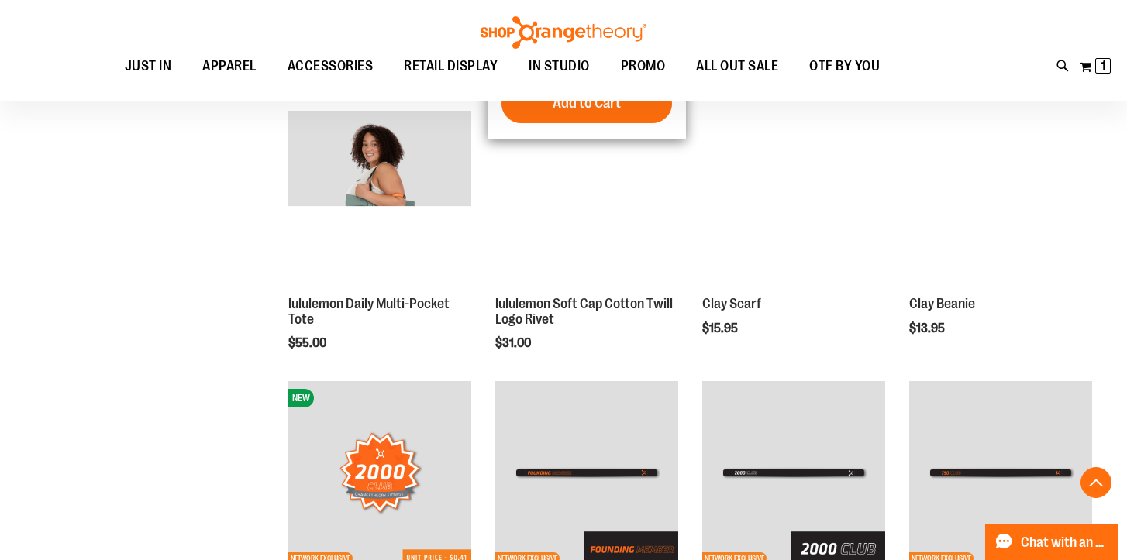
scroll to position [2548, 0]
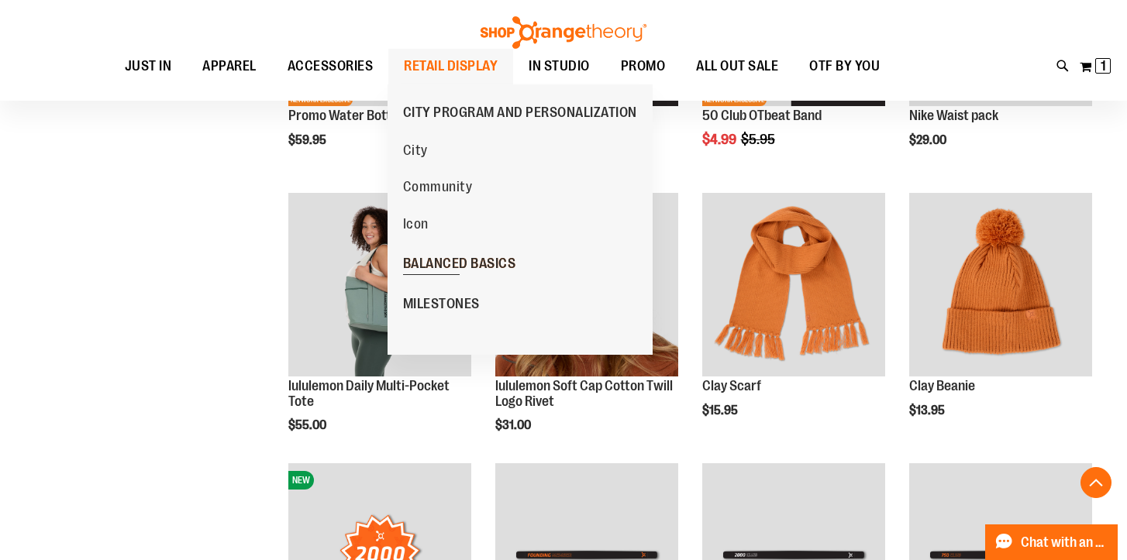
click at [422, 269] on span "BALANCED BASICS" at bounding box center [459, 265] width 113 height 19
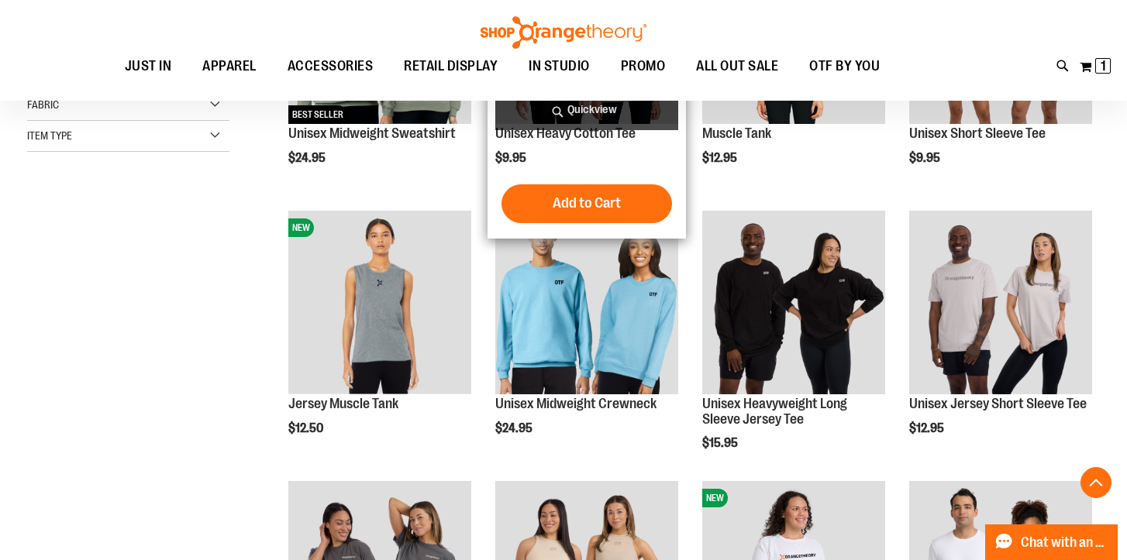
scroll to position [370, 0]
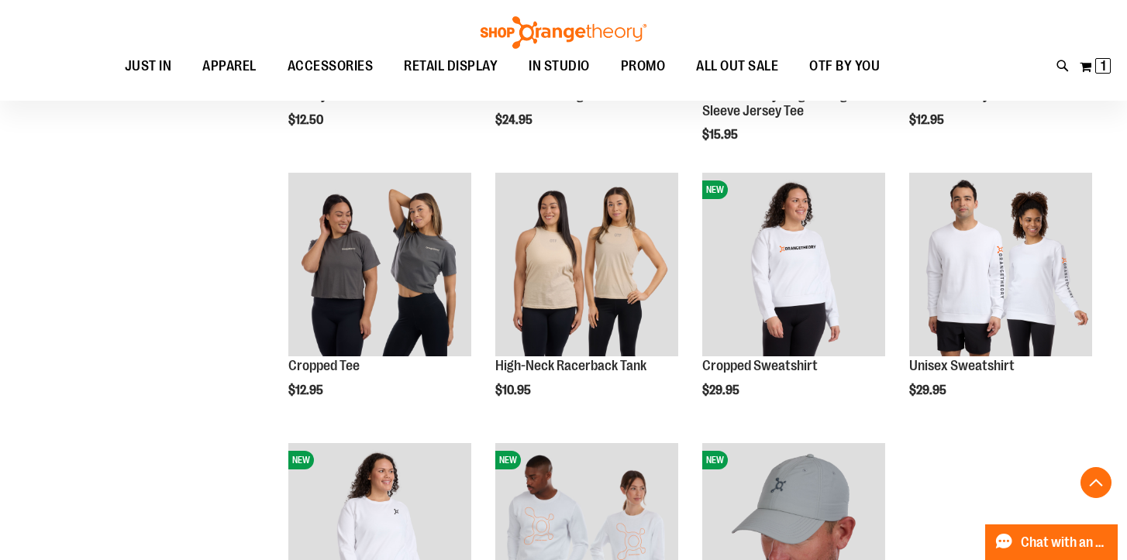
scroll to position [591, 0]
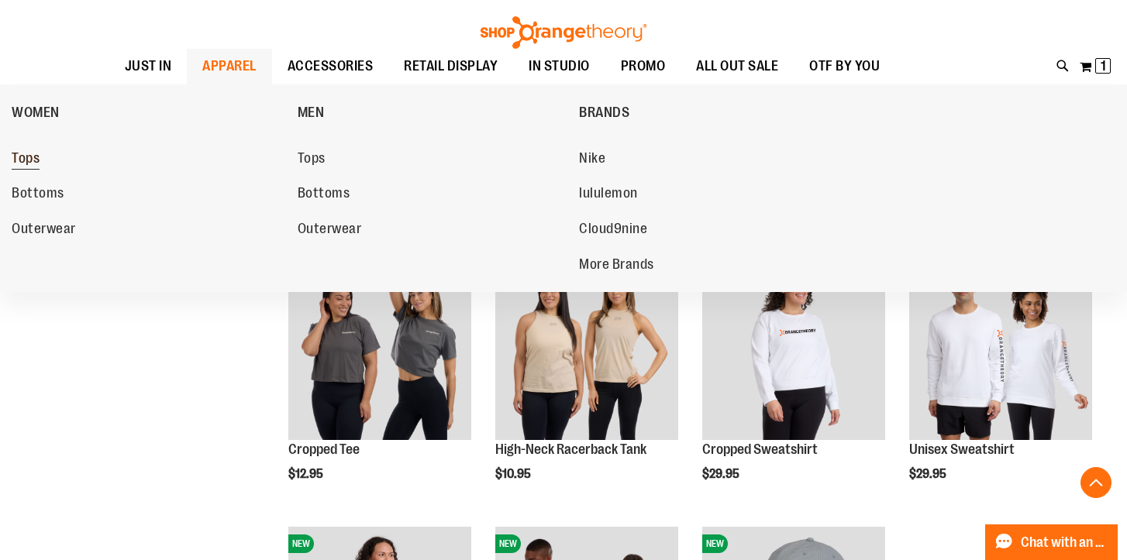
click at [23, 160] on span "Tops" at bounding box center [26, 159] width 28 height 19
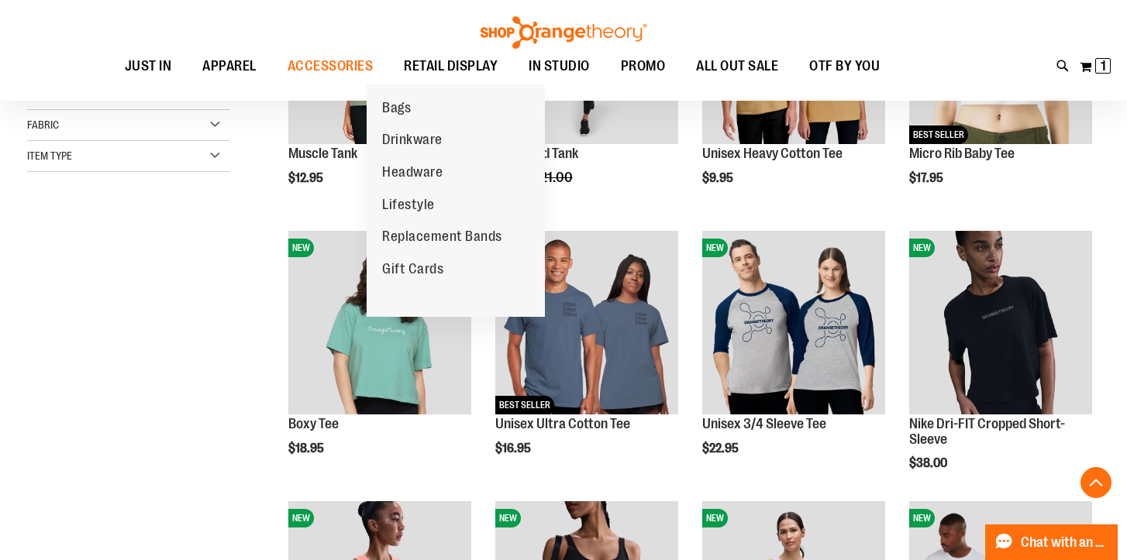
scroll to position [349, 0]
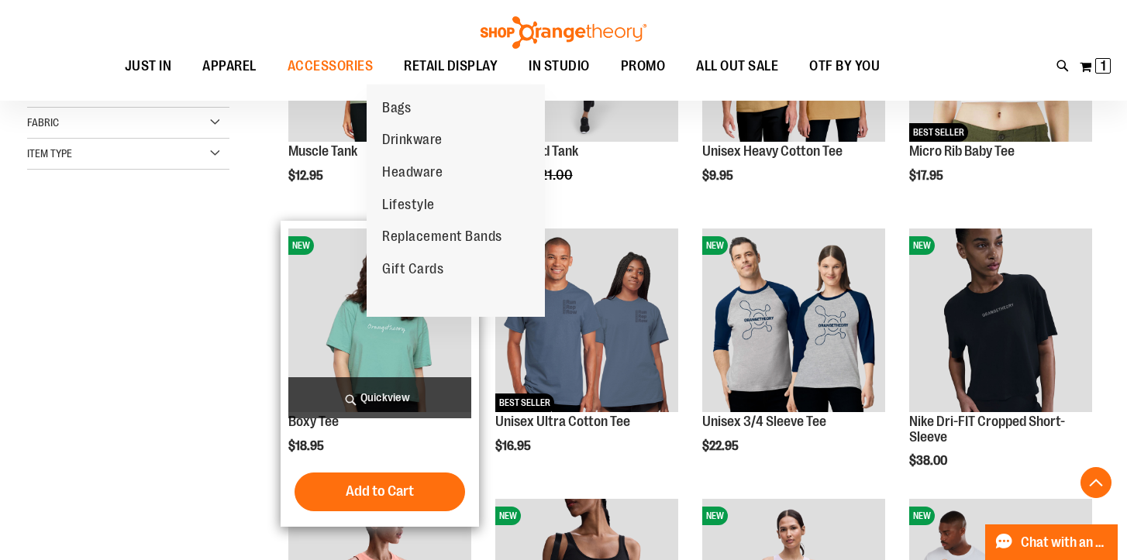
click at [381, 356] on img "product" at bounding box center [379, 320] width 183 height 183
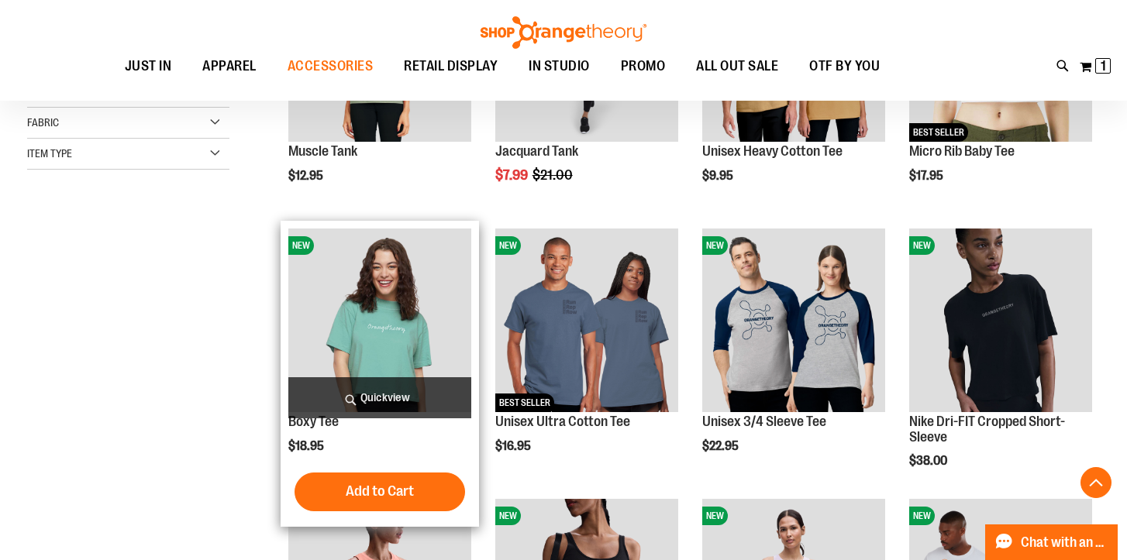
click at [379, 399] on span "Quickview" at bounding box center [379, 397] width 183 height 41
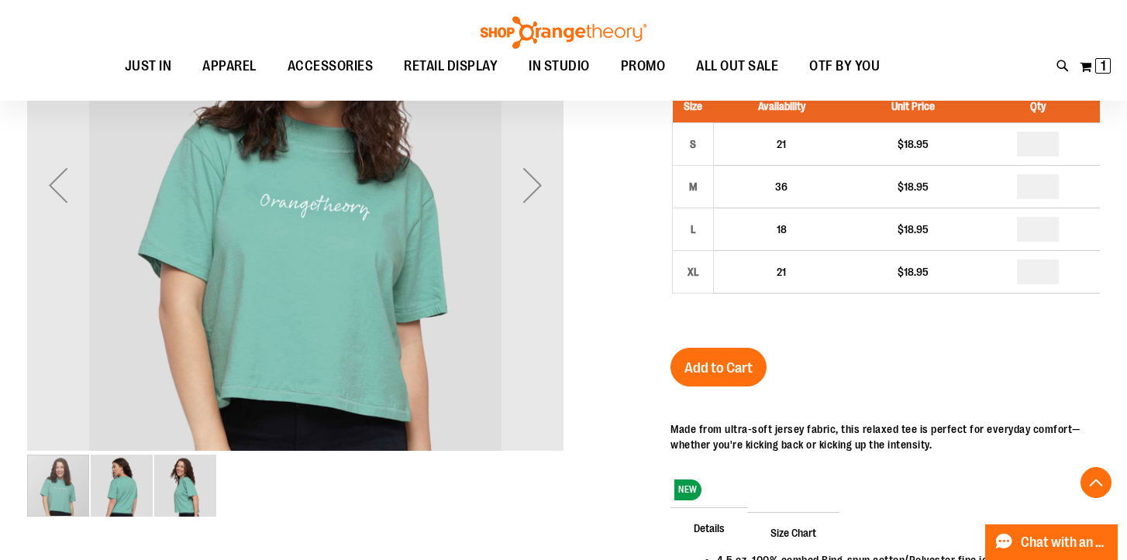
scroll to position [302, 0]
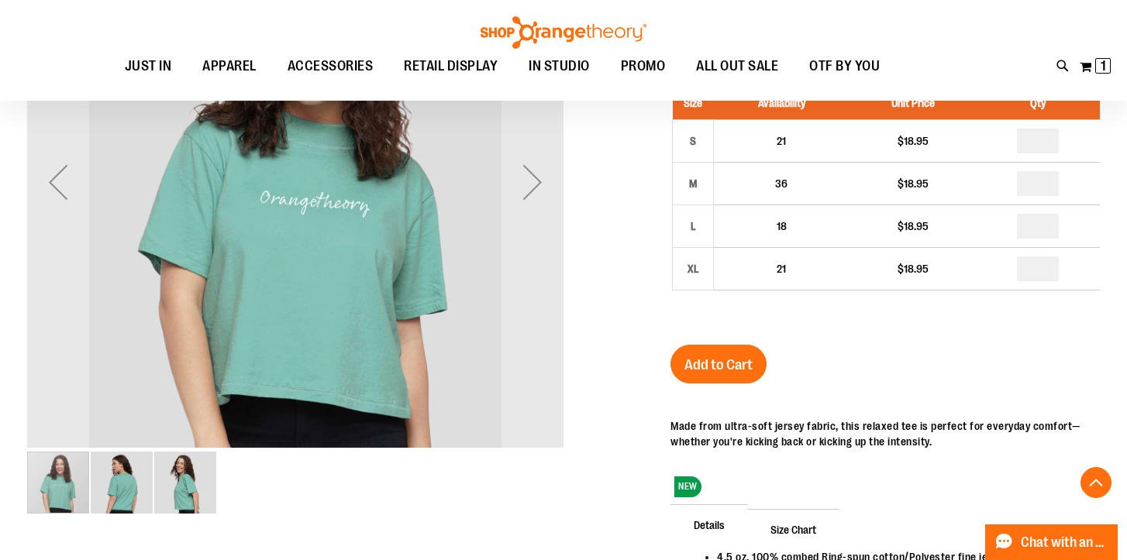
click at [119, 482] on img "image 2 of 3" at bounding box center [122, 483] width 62 height 62
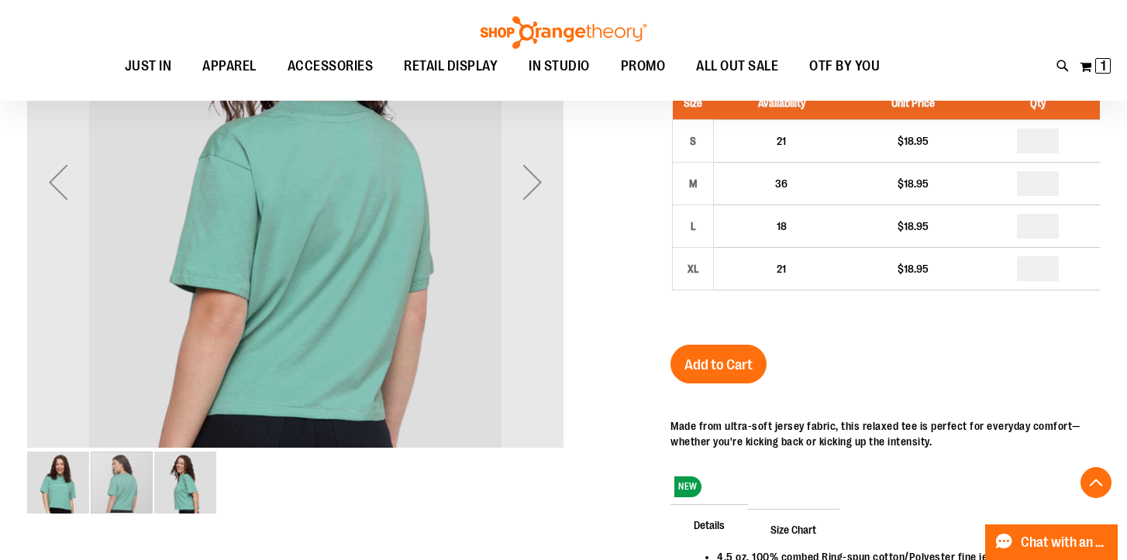
click at [181, 484] on img "image 3 of 3" at bounding box center [185, 483] width 62 height 62
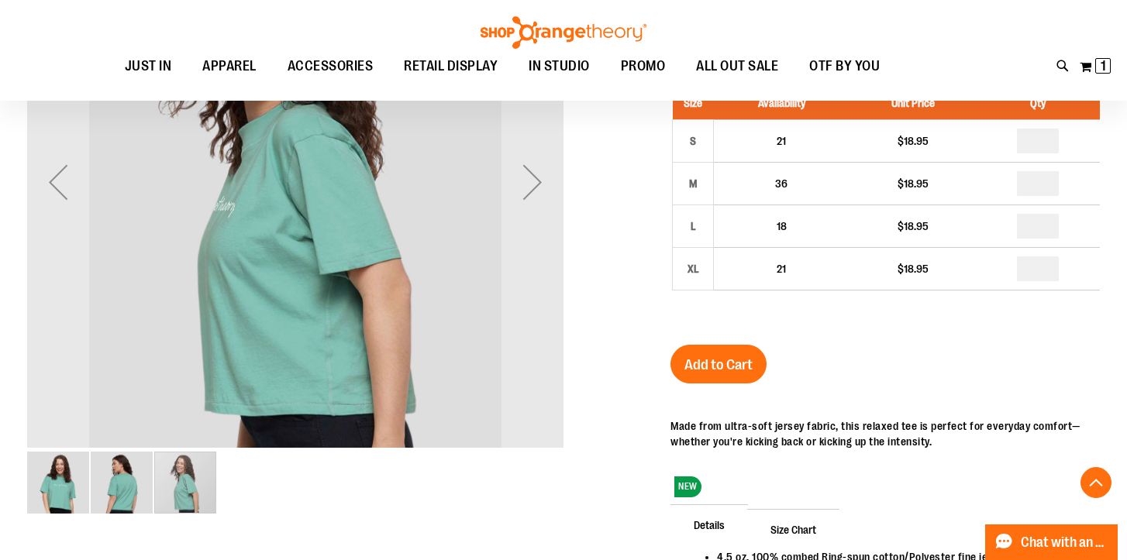
click at [58, 492] on img "image 1 of 3" at bounding box center [58, 483] width 62 height 62
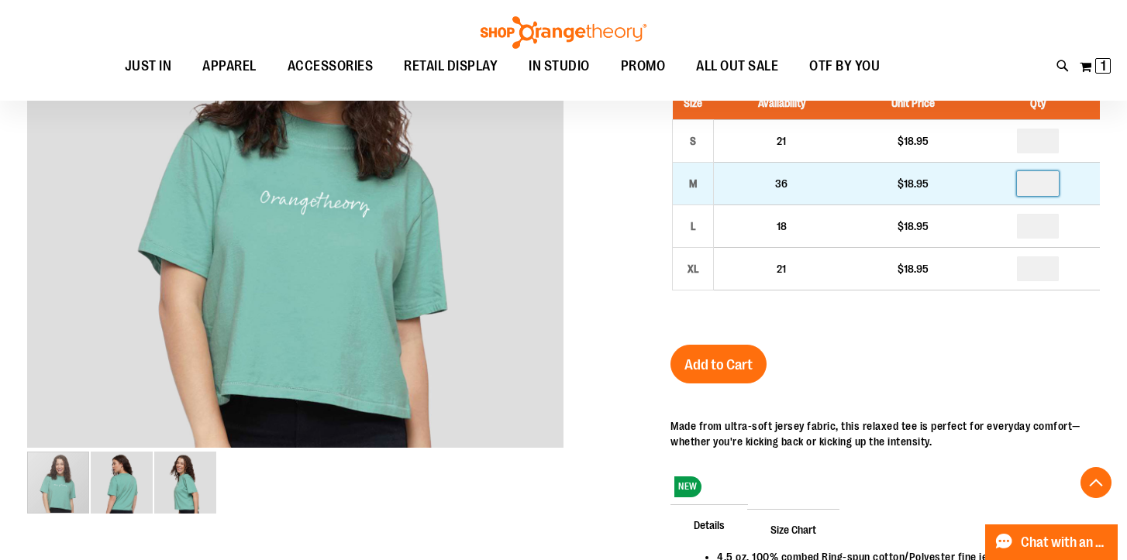
click at [1049, 188] on input "number" at bounding box center [1038, 183] width 42 height 25
type input "*"
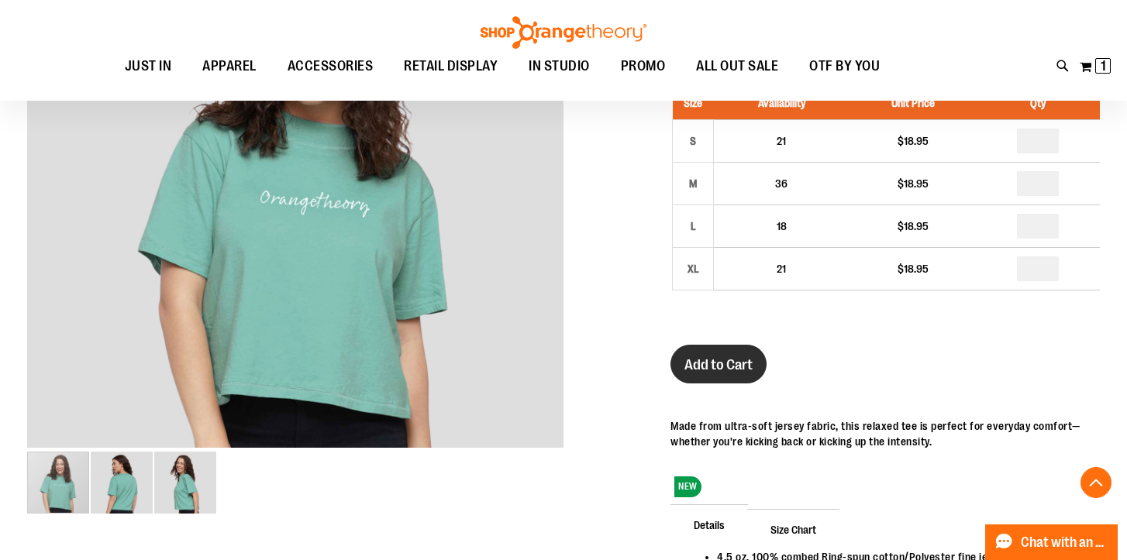
click at [715, 366] on span "Add to Cart" at bounding box center [718, 364] width 68 height 17
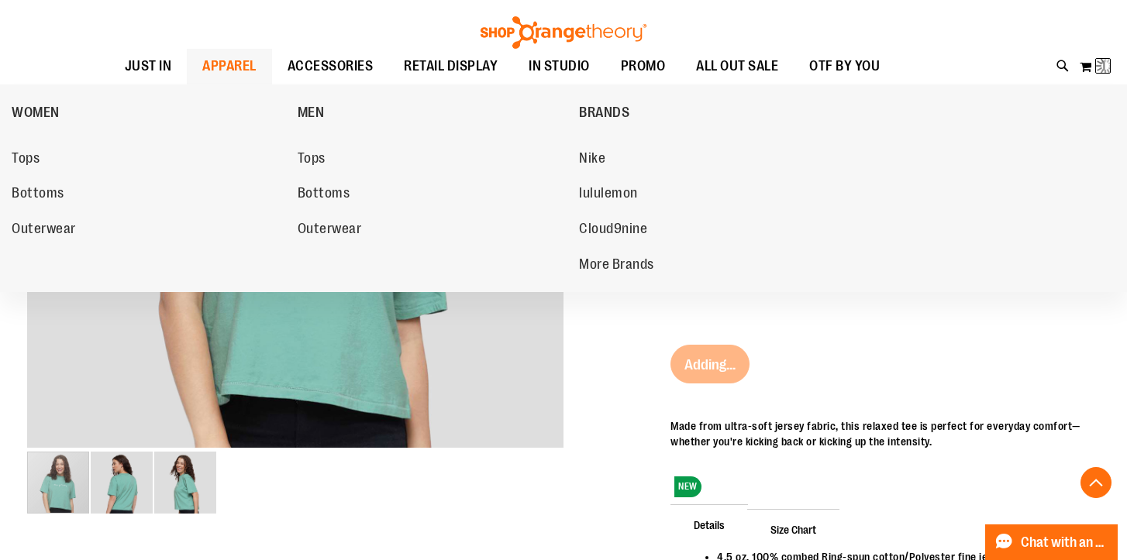
click at [237, 63] on span "APPAREL" at bounding box center [229, 66] width 54 height 35
click at [29, 159] on span "Tops" at bounding box center [26, 159] width 28 height 19
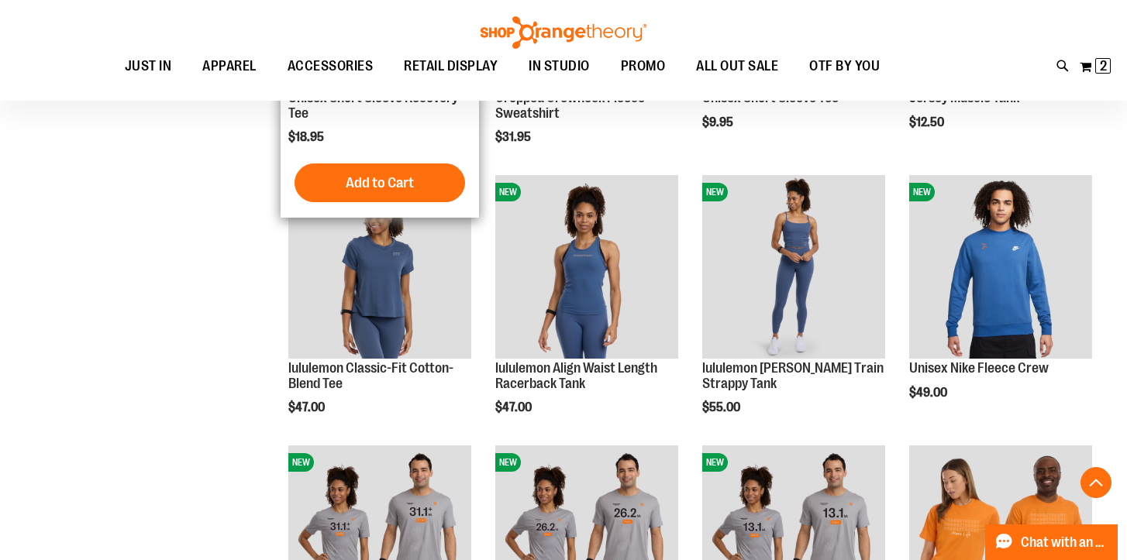
scroll to position [1263, 0]
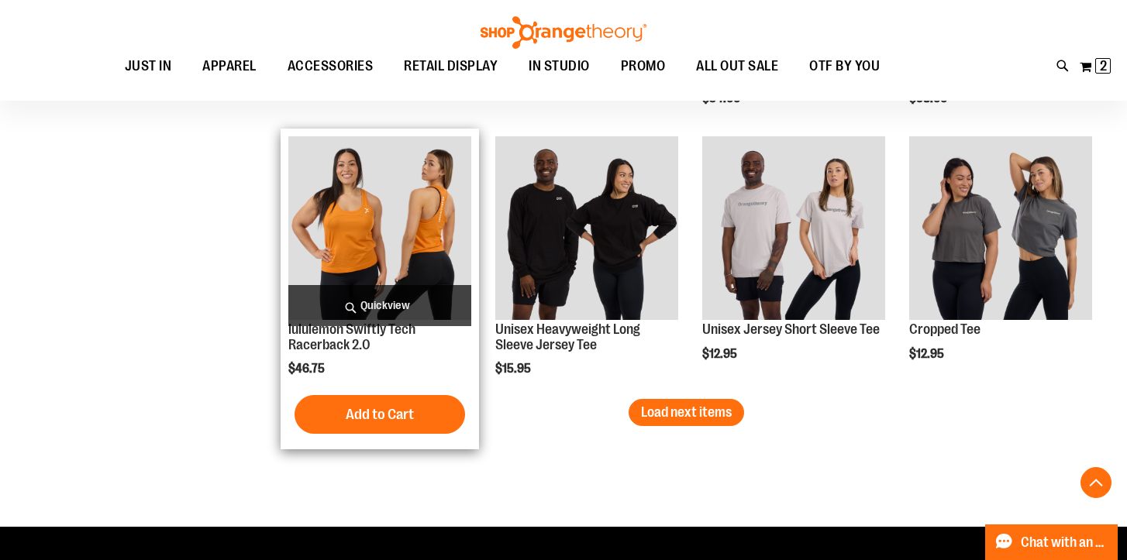
scroll to position [2344, 0]
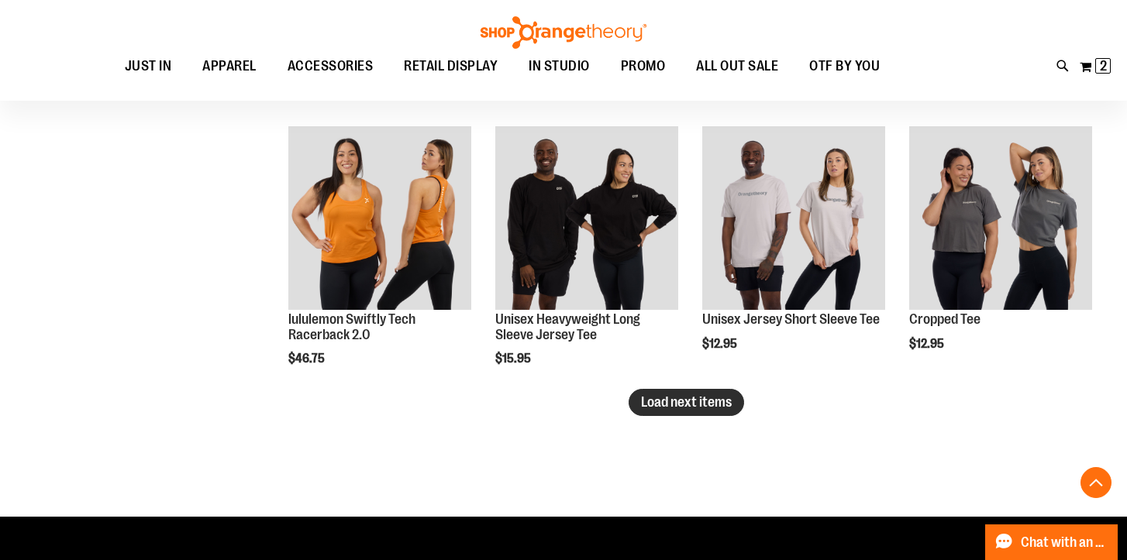
click at [695, 405] on span "Load next items" at bounding box center [686, 401] width 91 height 15
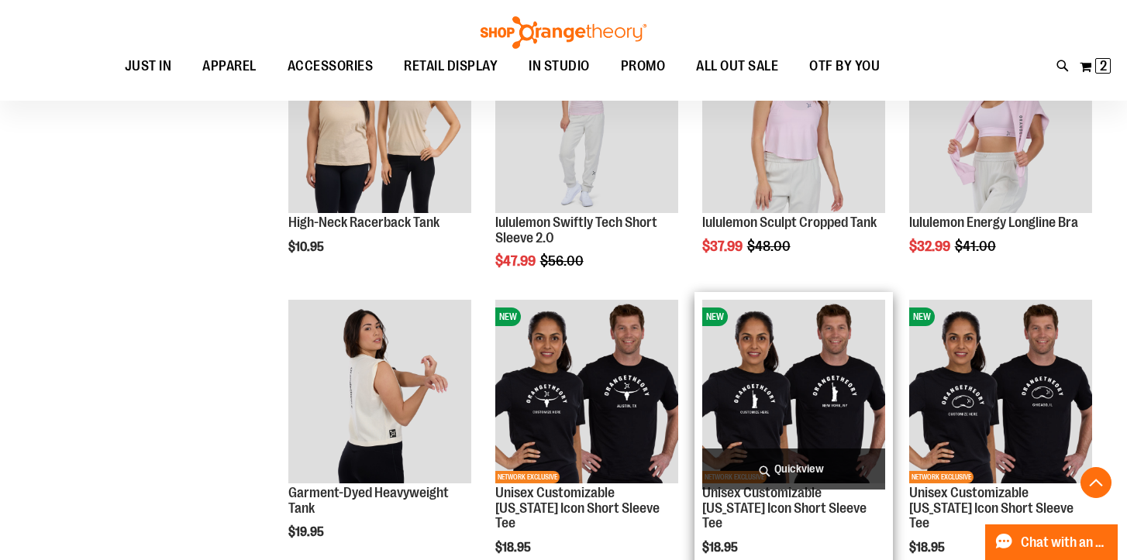
scroll to position [2712, 0]
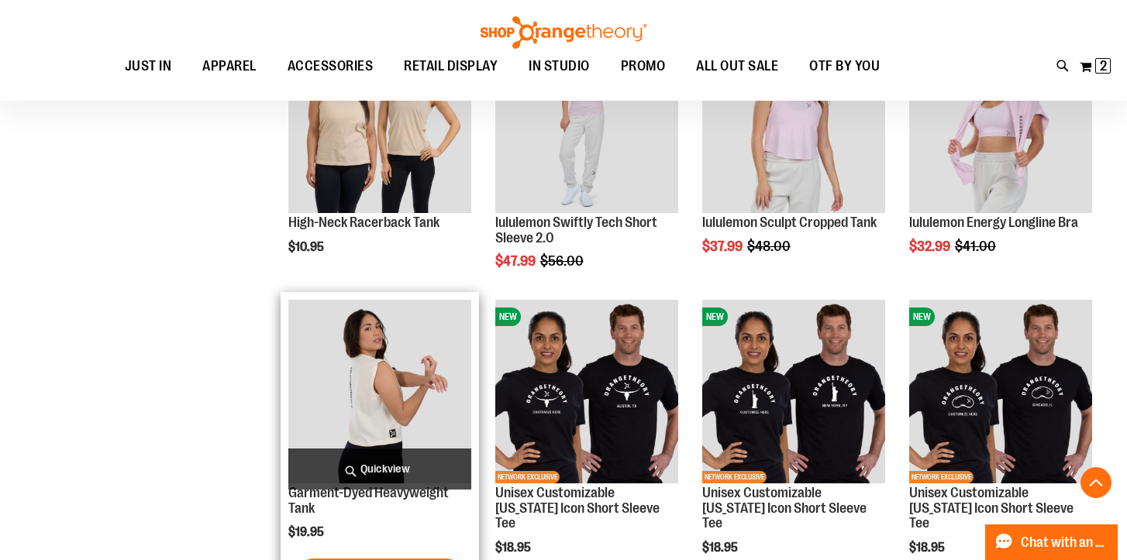
click at [399, 463] on span "Quickview" at bounding box center [379, 469] width 183 height 41
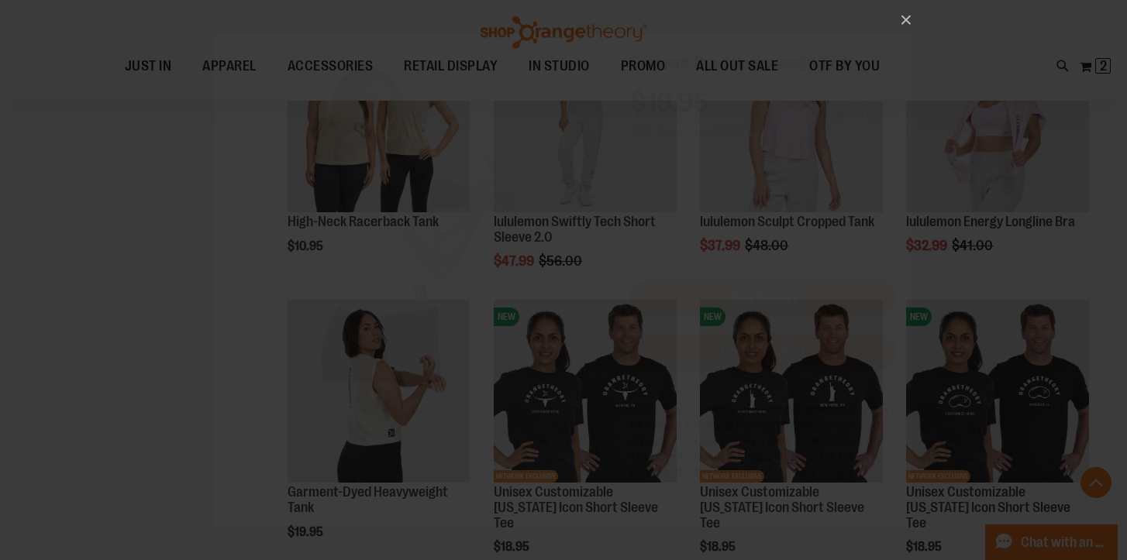
scroll to position [0, 0]
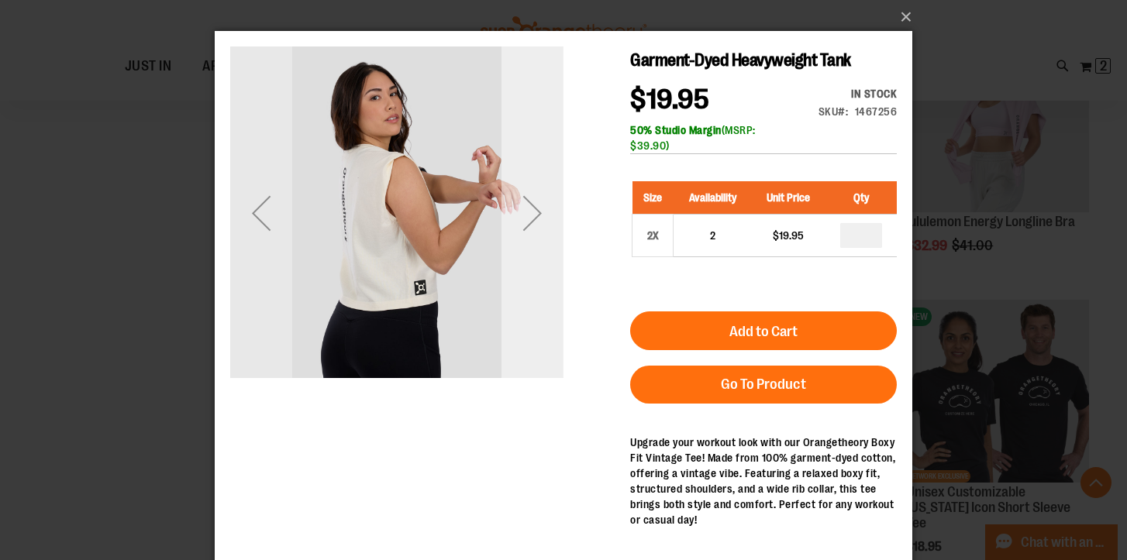
click at [529, 214] on div "Next" at bounding box center [532, 213] width 62 height 62
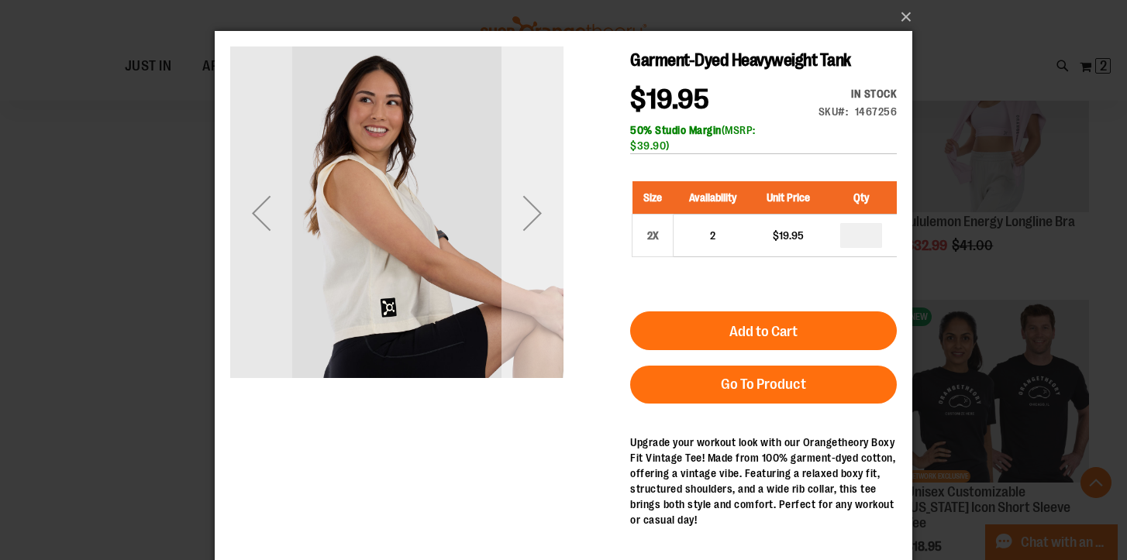
click at [529, 214] on div "Next" at bounding box center [532, 213] width 62 height 62
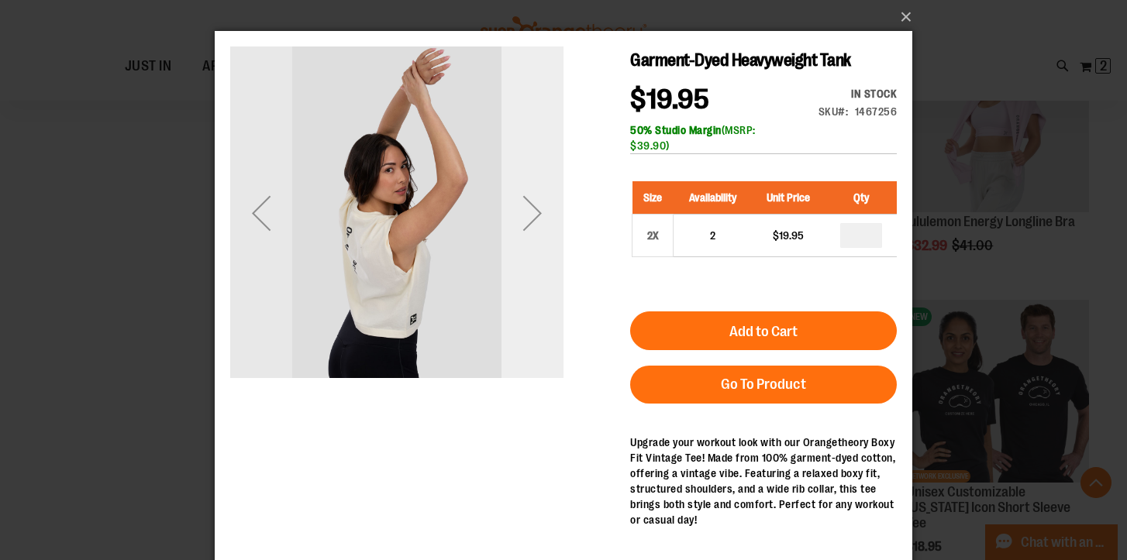
click at [529, 214] on div "Next" at bounding box center [532, 213] width 62 height 62
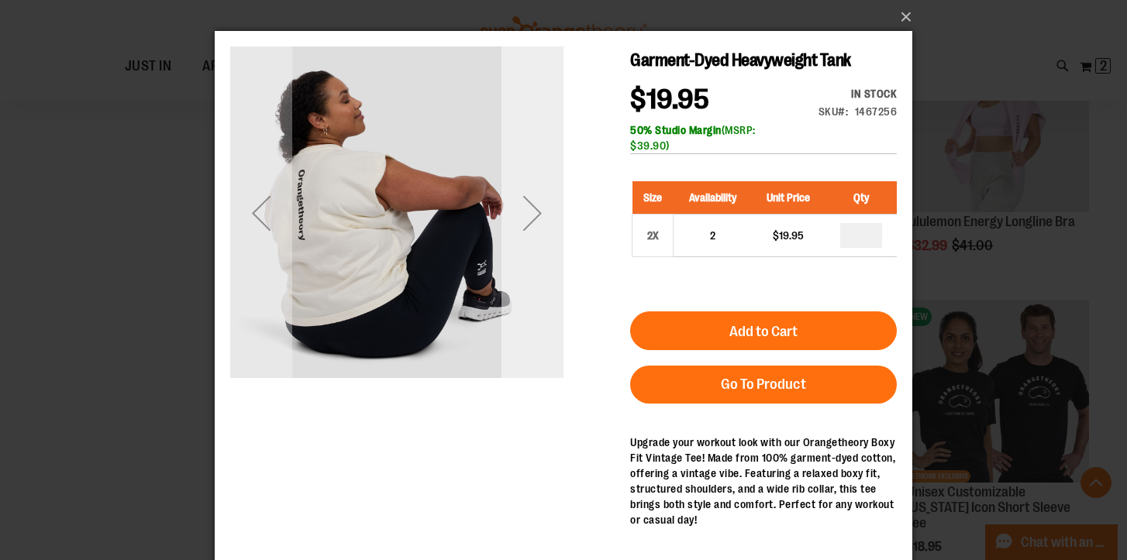
click at [529, 214] on div "Next" at bounding box center [532, 213] width 62 height 62
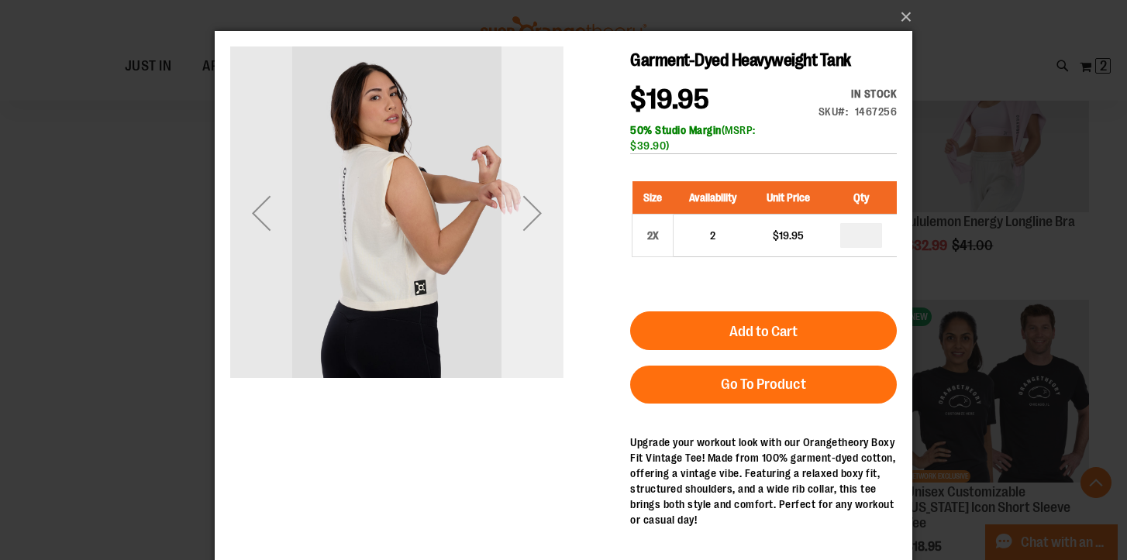
click at [529, 214] on div "Next" at bounding box center [532, 213] width 62 height 62
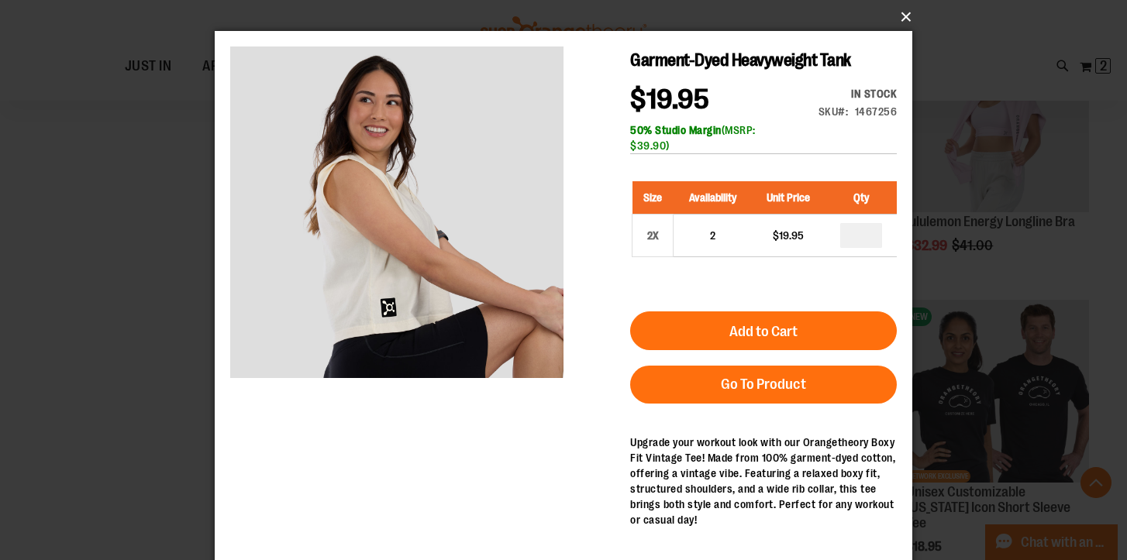
click at [911, 14] on button "×" at bounding box center [567, 17] width 697 height 34
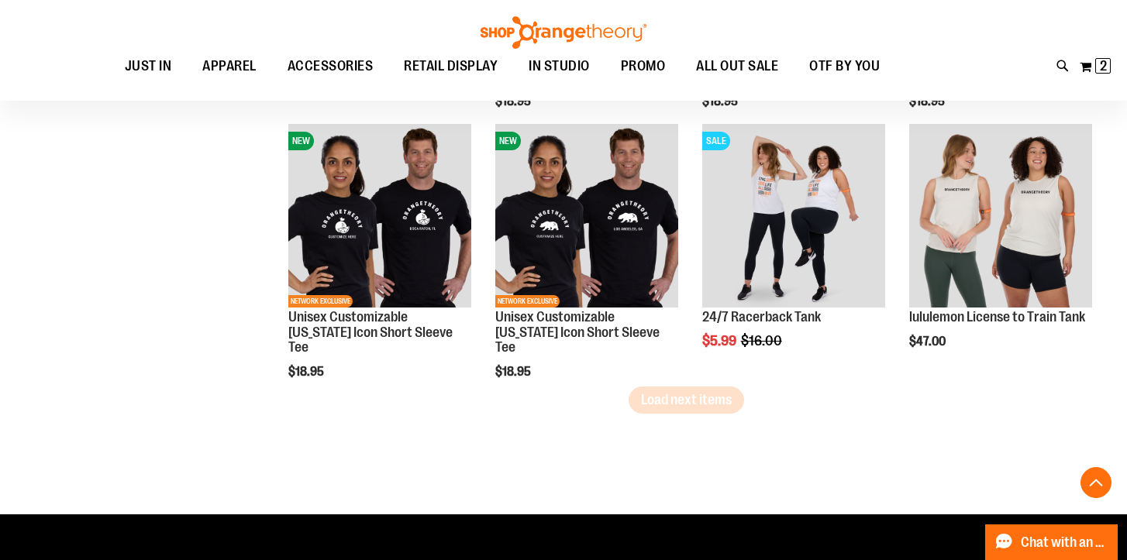
scroll to position [3228, 0]
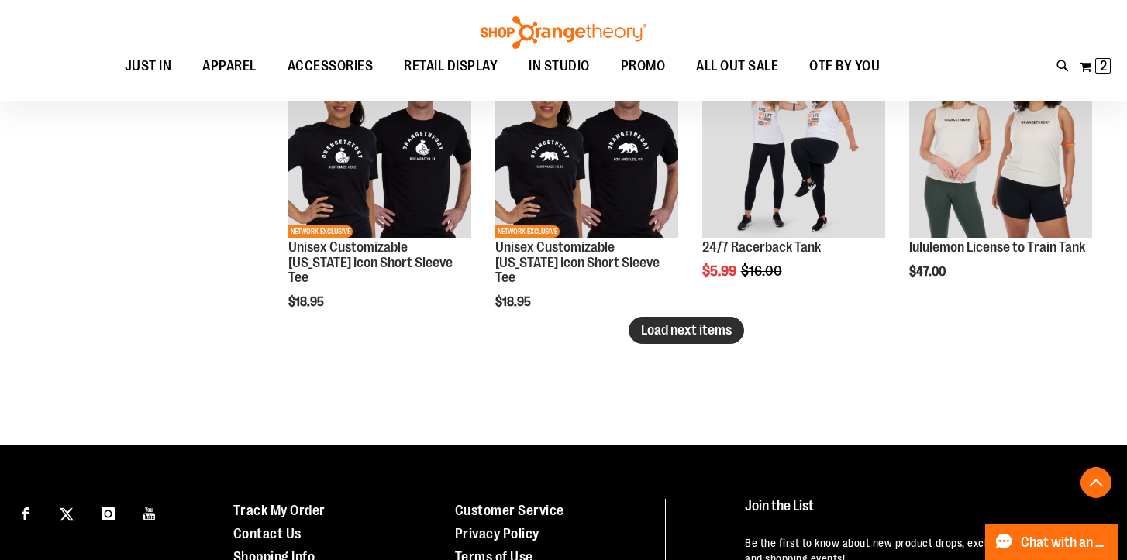
click at [691, 333] on span "Load next items" at bounding box center [686, 329] width 91 height 15
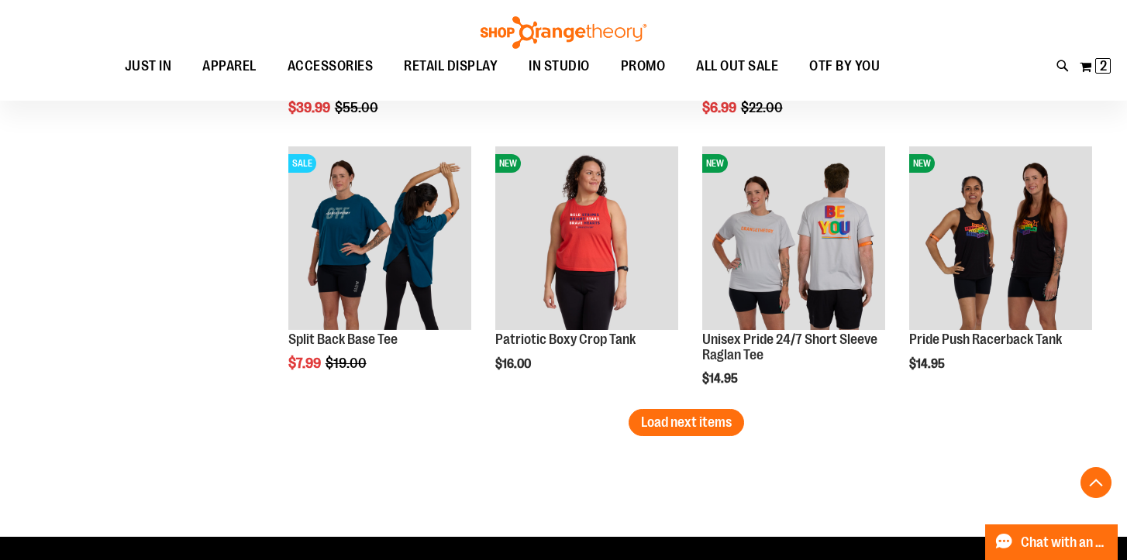
scroll to position [3950, 0]
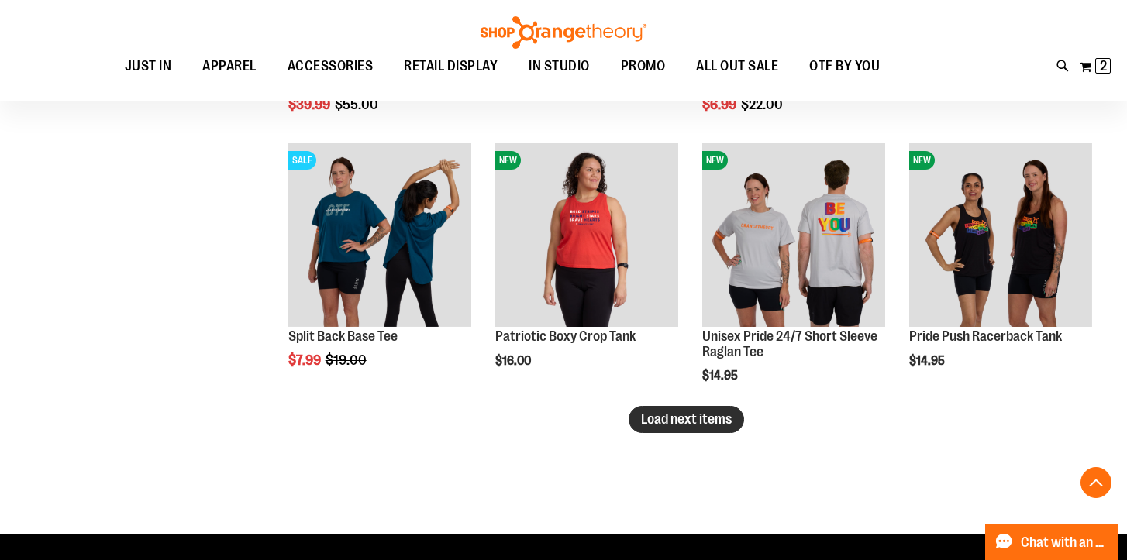
click at [714, 422] on span "Load next items" at bounding box center [686, 419] width 91 height 15
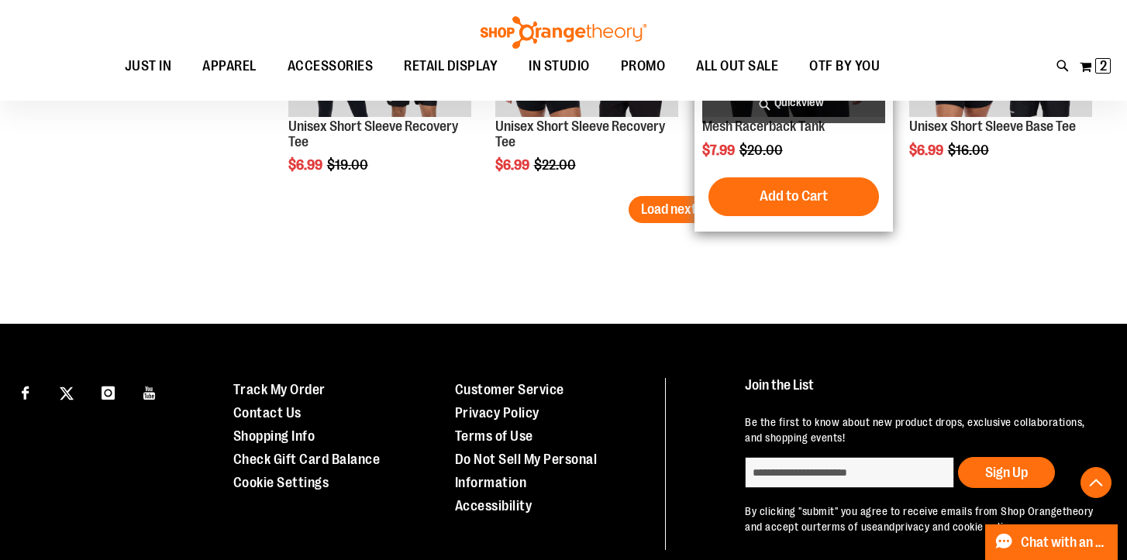
scroll to position [4978, 0]
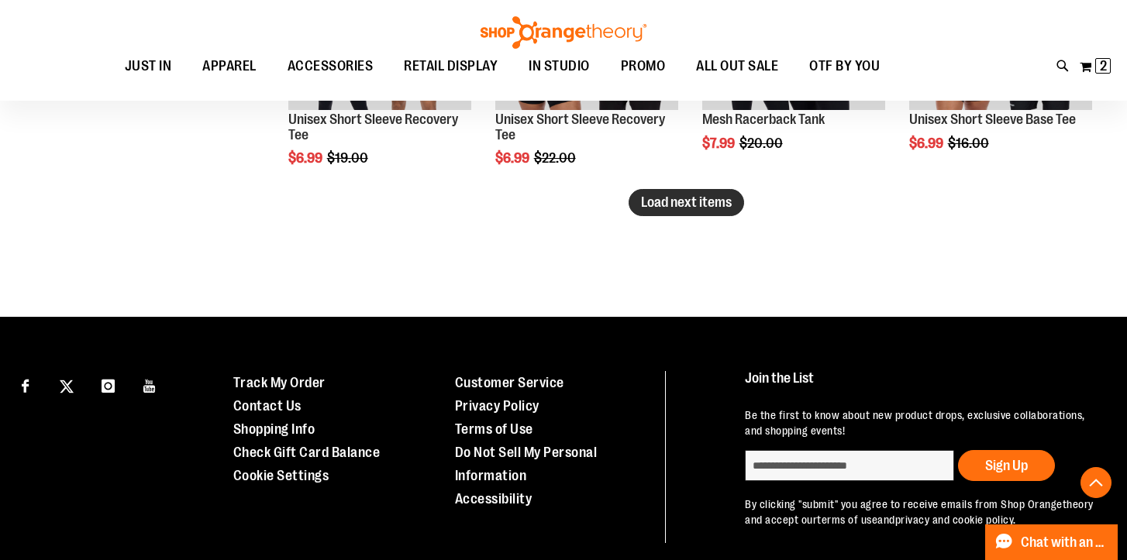
click at [691, 206] on span "Load next items" at bounding box center [686, 202] width 91 height 15
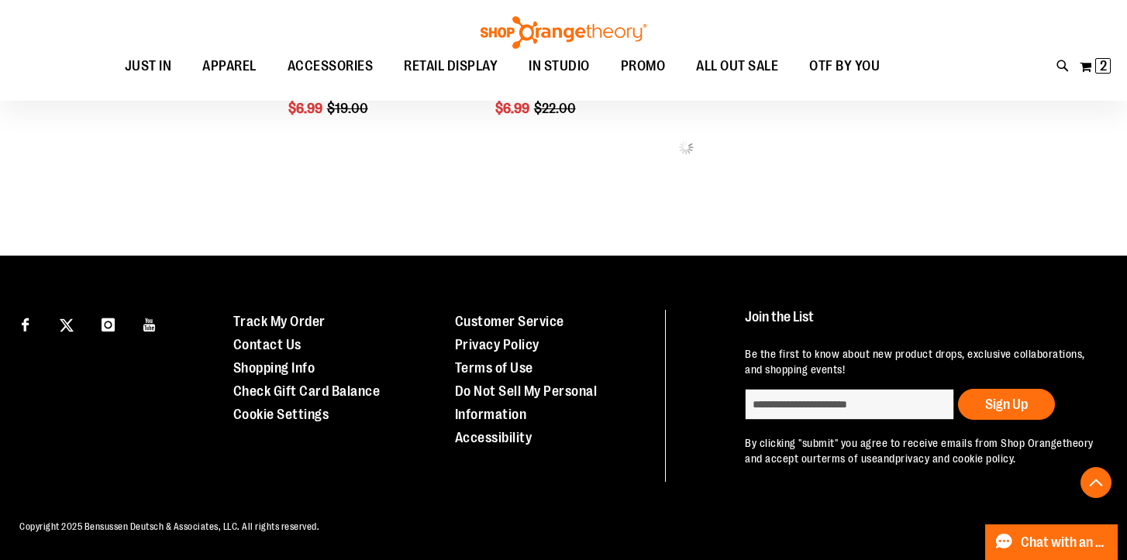
scroll to position [5027, 0]
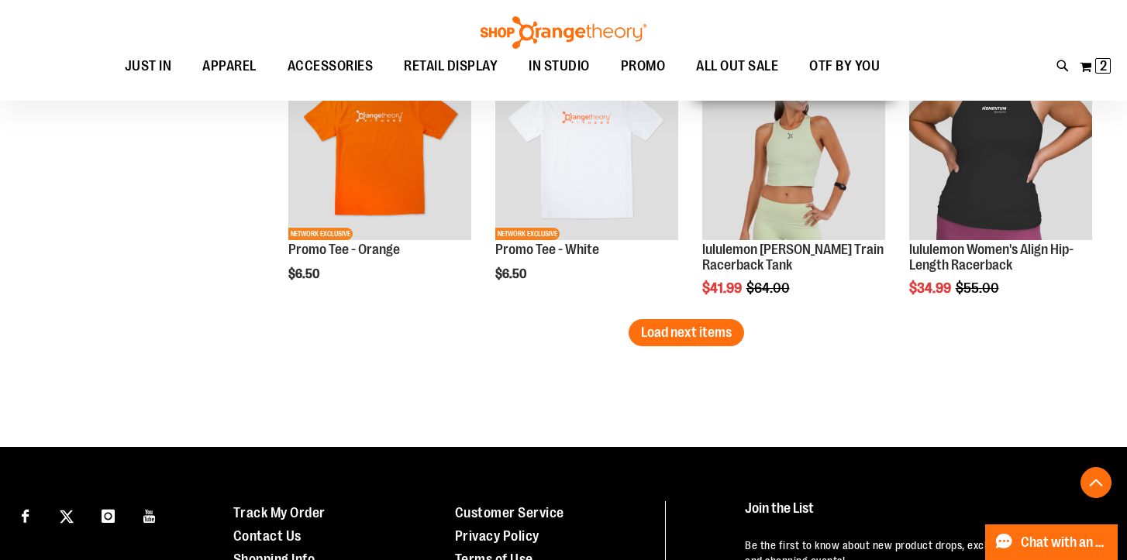
scroll to position [5666, 0]
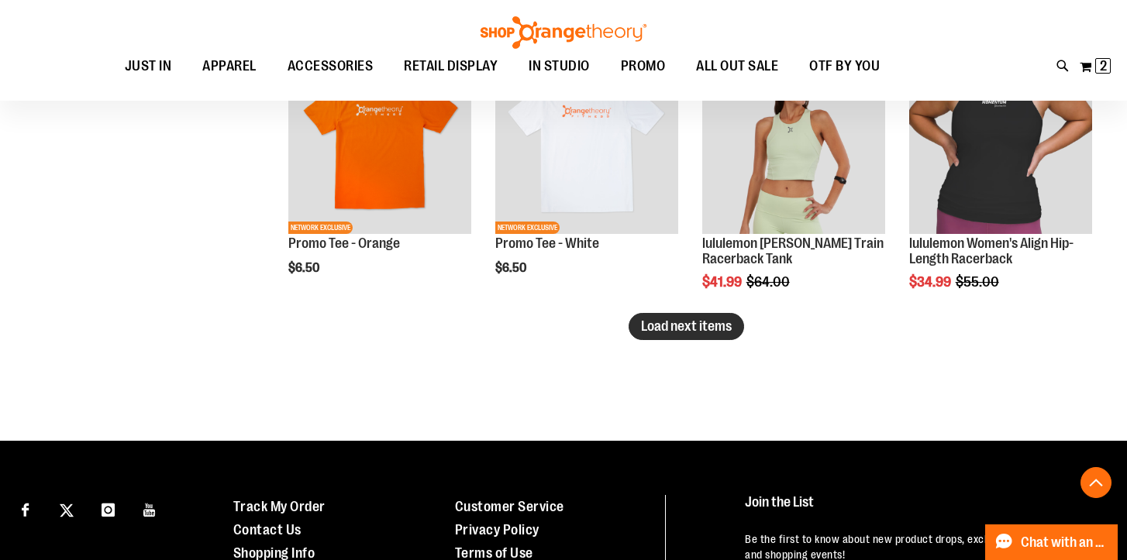
click at [685, 327] on span "Load next items" at bounding box center [686, 326] width 91 height 15
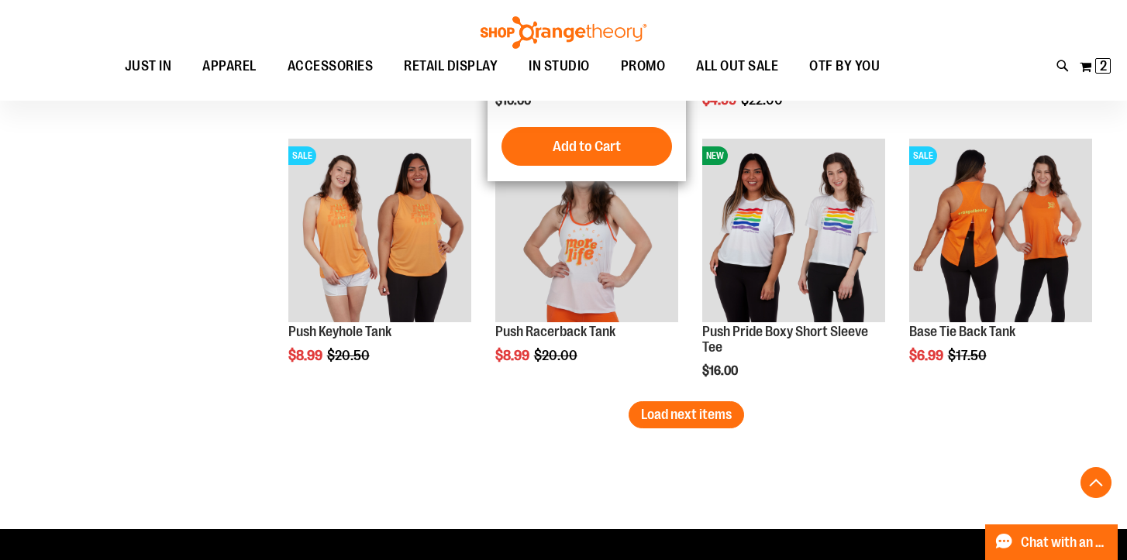
scroll to position [6390, 0]
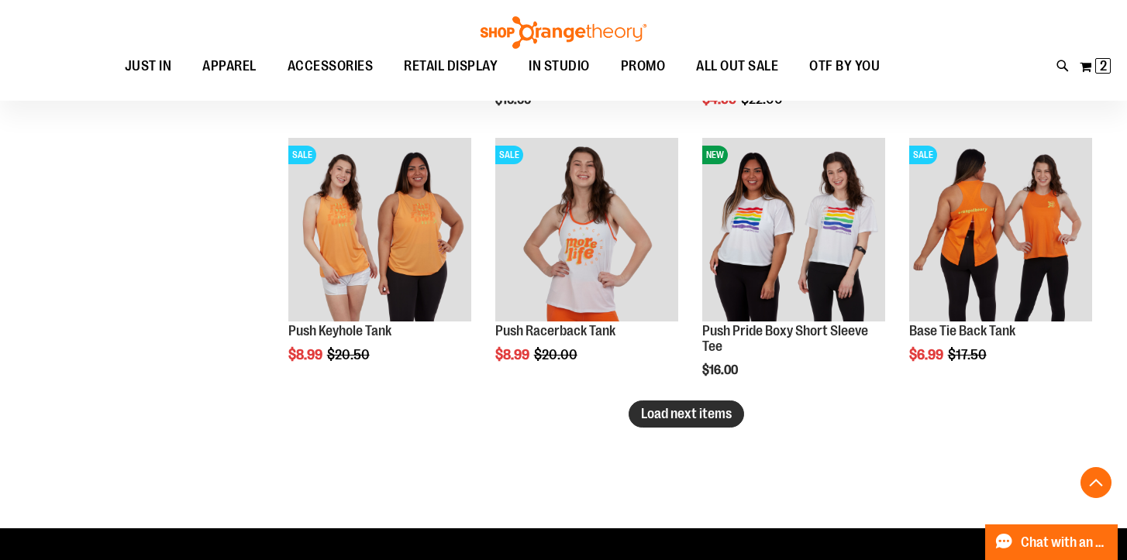
click at [707, 416] on span "Load next items" at bounding box center [686, 413] width 91 height 15
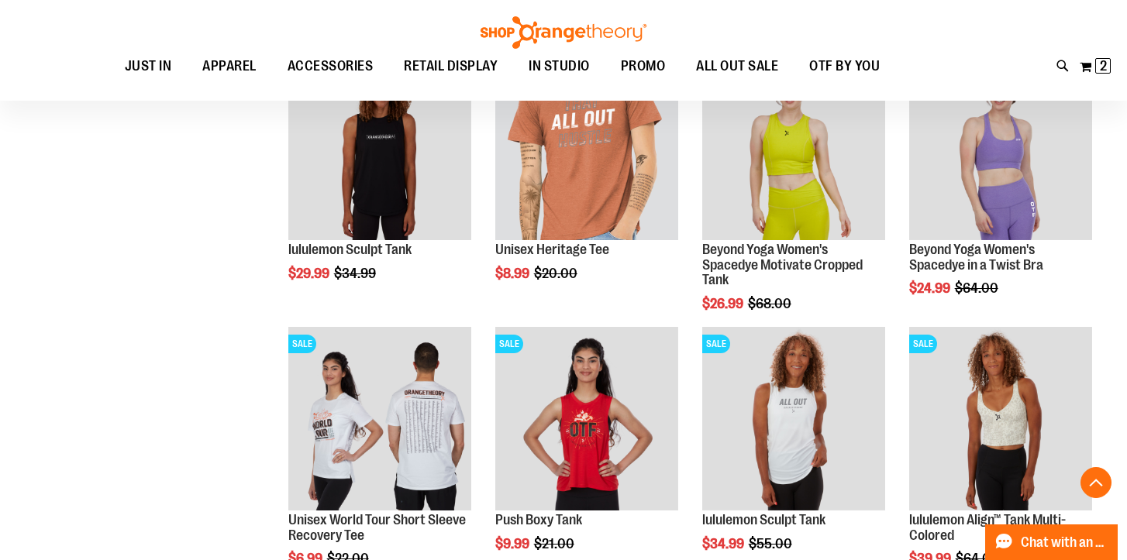
scroll to position [6997, 0]
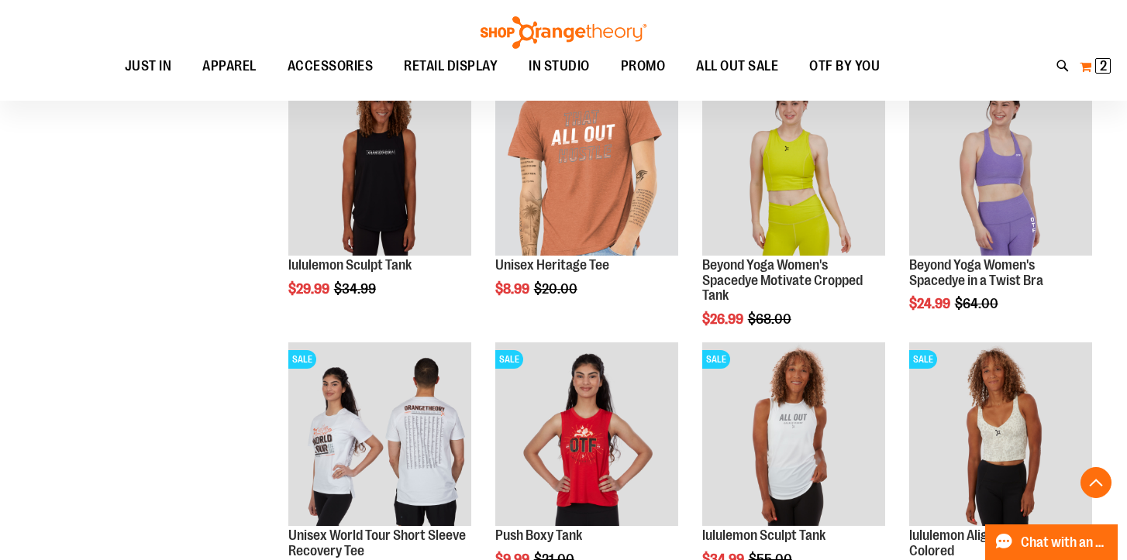
click at [1104, 64] on span "2" at bounding box center [1103, 65] width 7 height 15
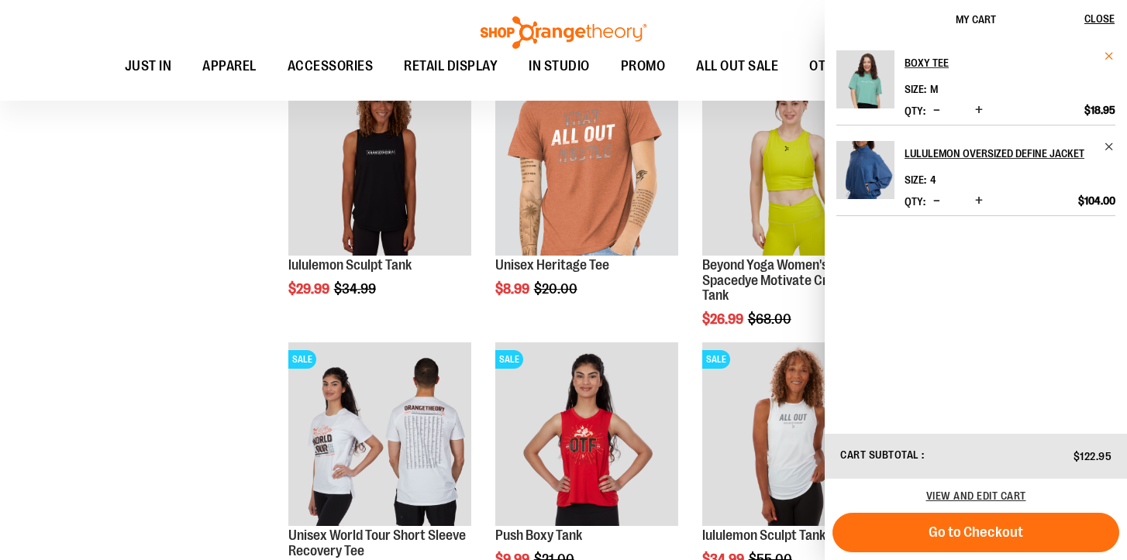
click at [1110, 53] on span "Remove item" at bounding box center [1110, 56] width 12 height 12
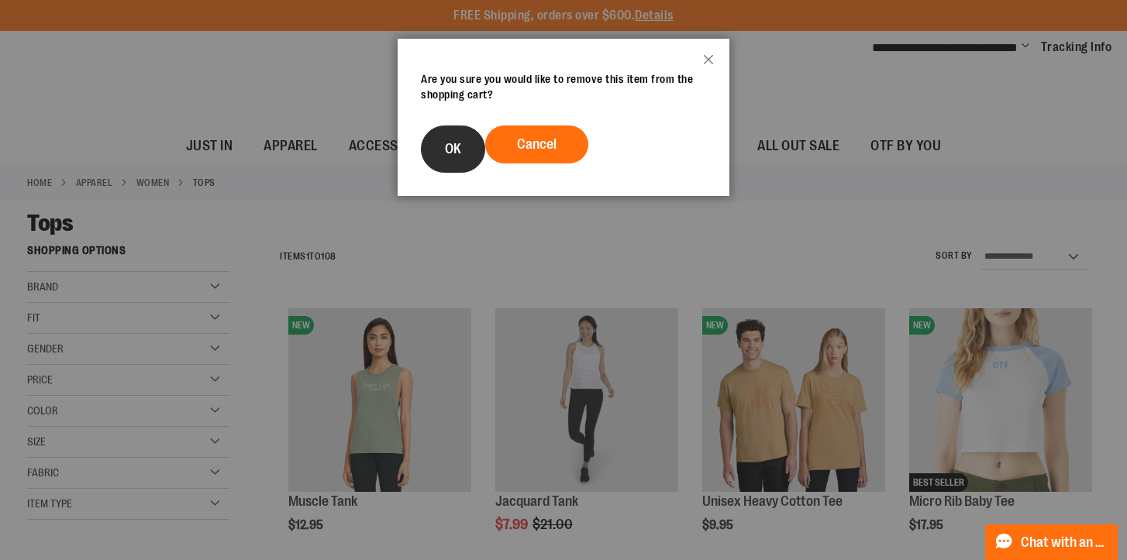
click at [443, 160] on button "OK" at bounding box center [453, 149] width 64 height 47
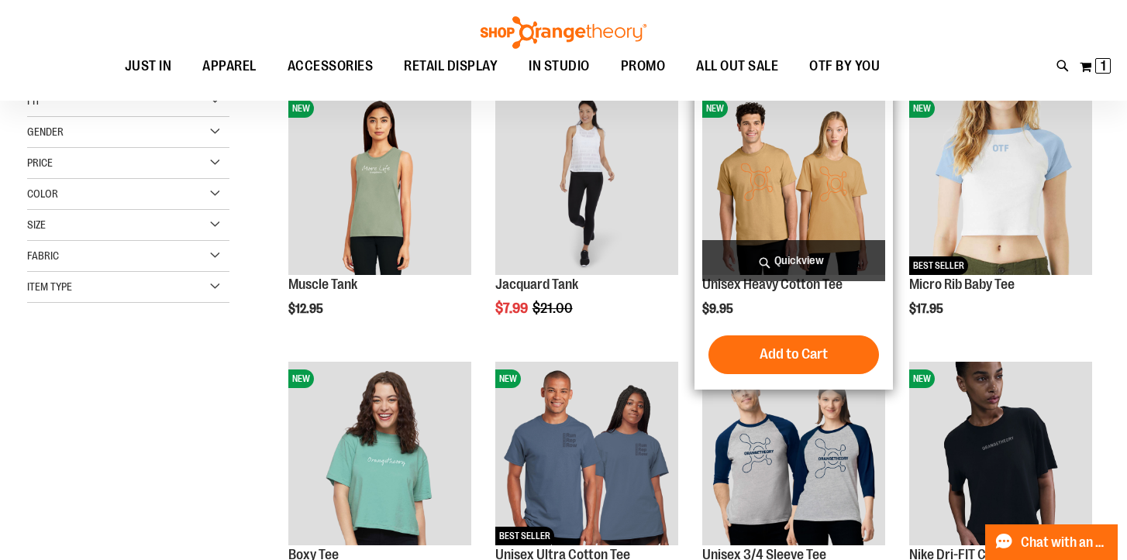
scroll to position [218, 0]
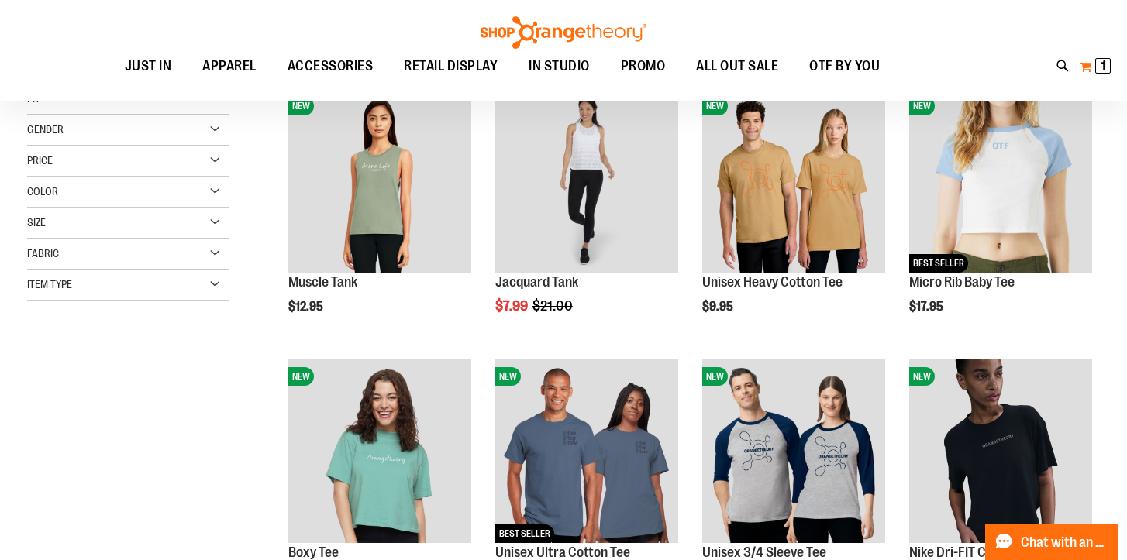
click at [1104, 71] on span "1" at bounding box center [1102, 65] width 5 height 15
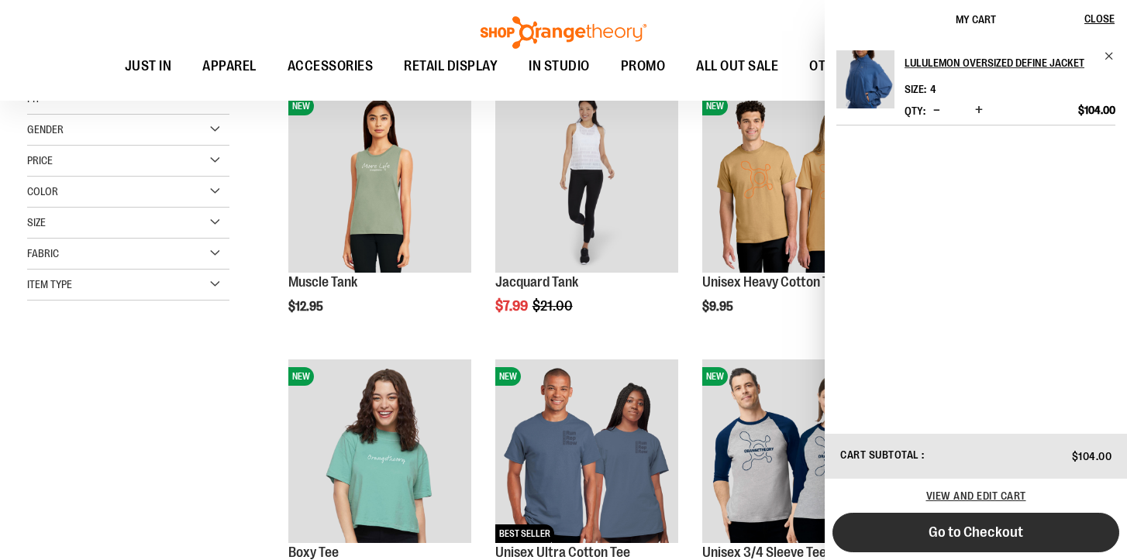
click at [918, 531] on button "Go to Checkout" at bounding box center [975, 533] width 287 height 40
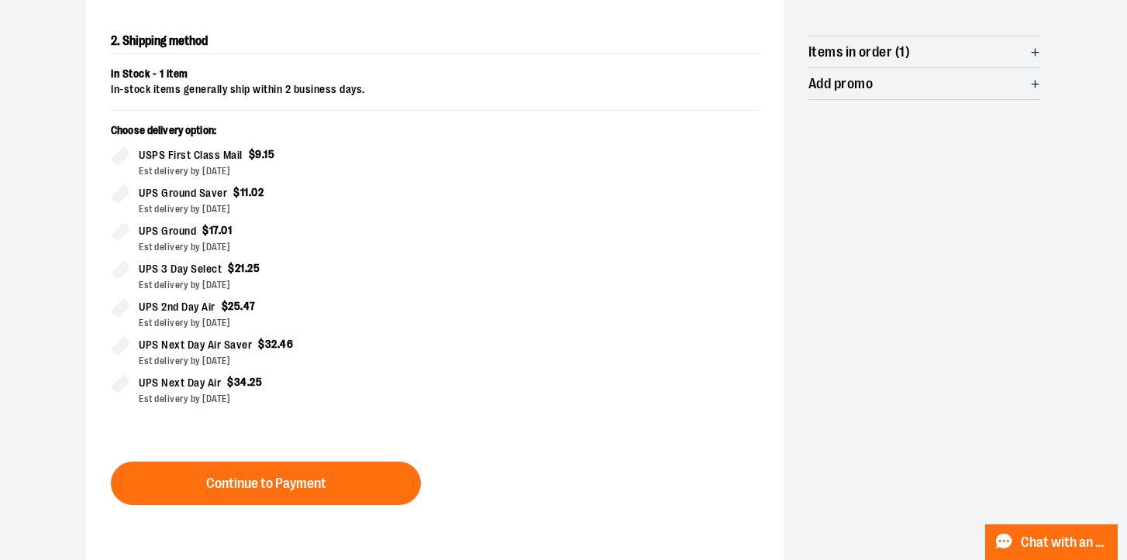
scroll to position [314, 0]
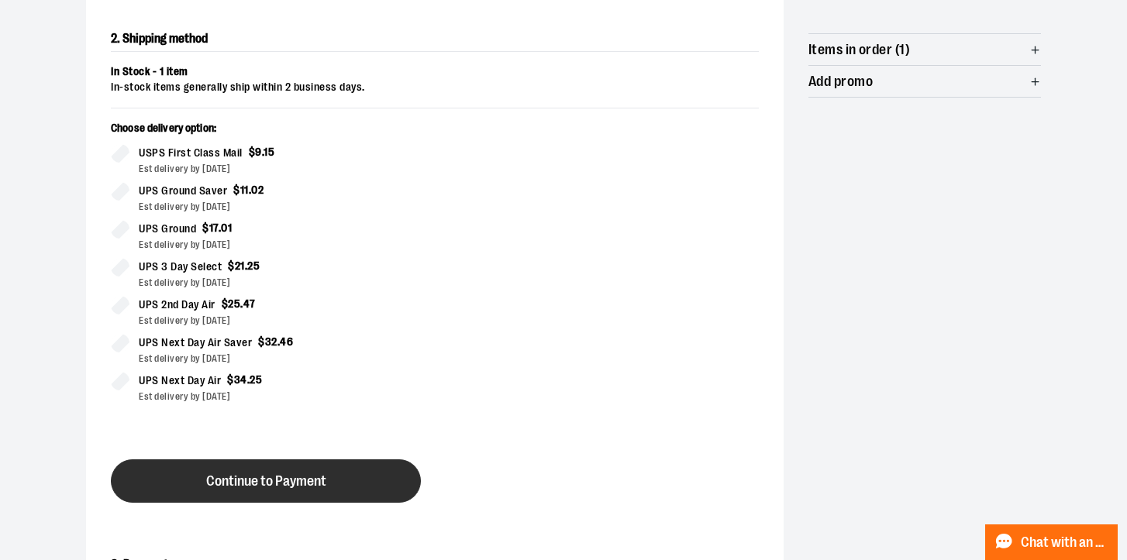
click at [269, 477] on span "Continue to Payment" at bounding box center [266, 481] width 120 height 15
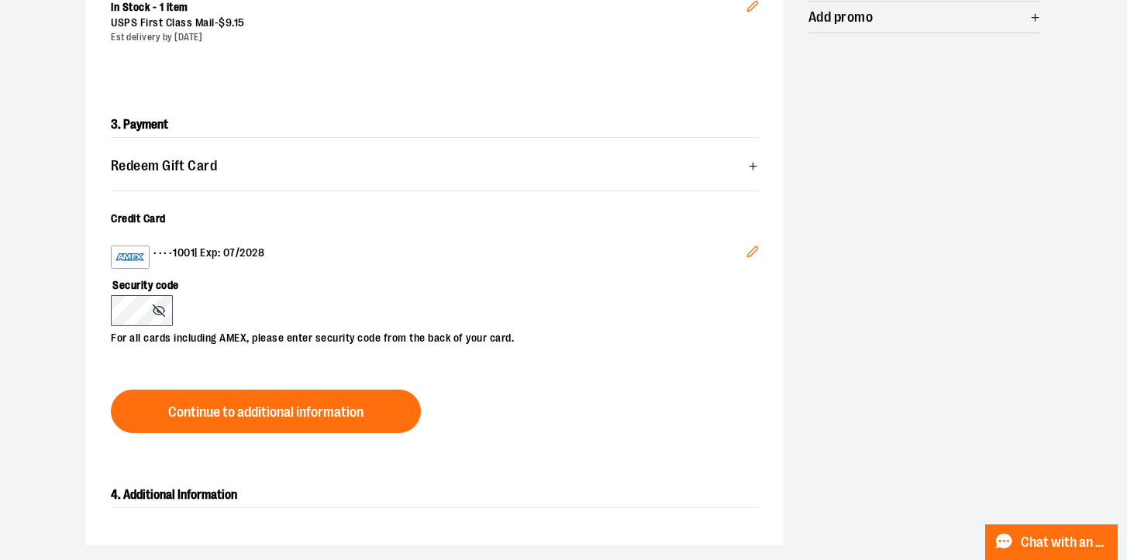
scroll to position [380, 0]
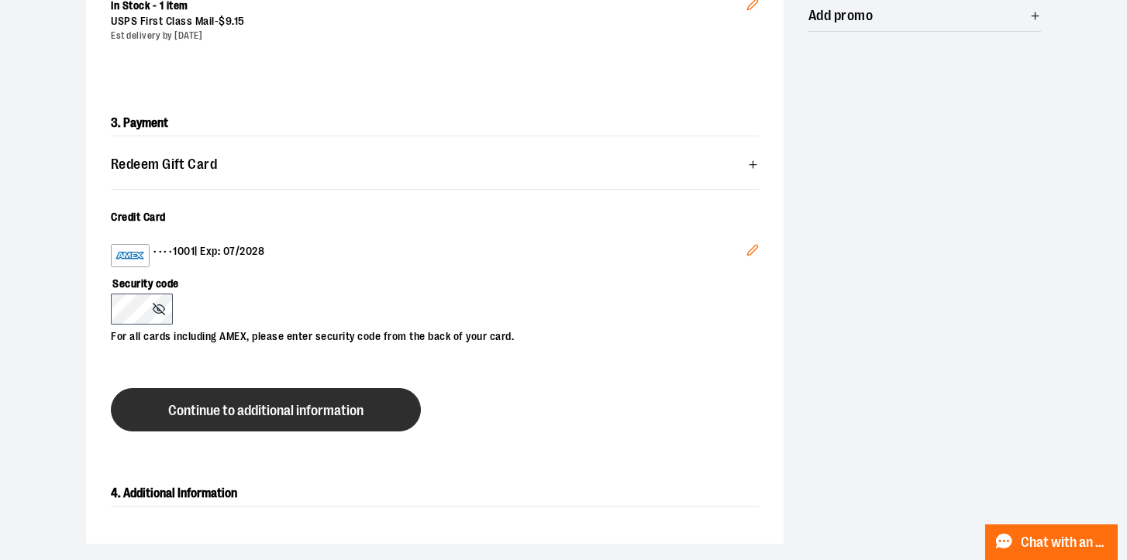
click at [278, 411] on span "Continue to additional information" at bounding box center [265, 411] width 195 height 15
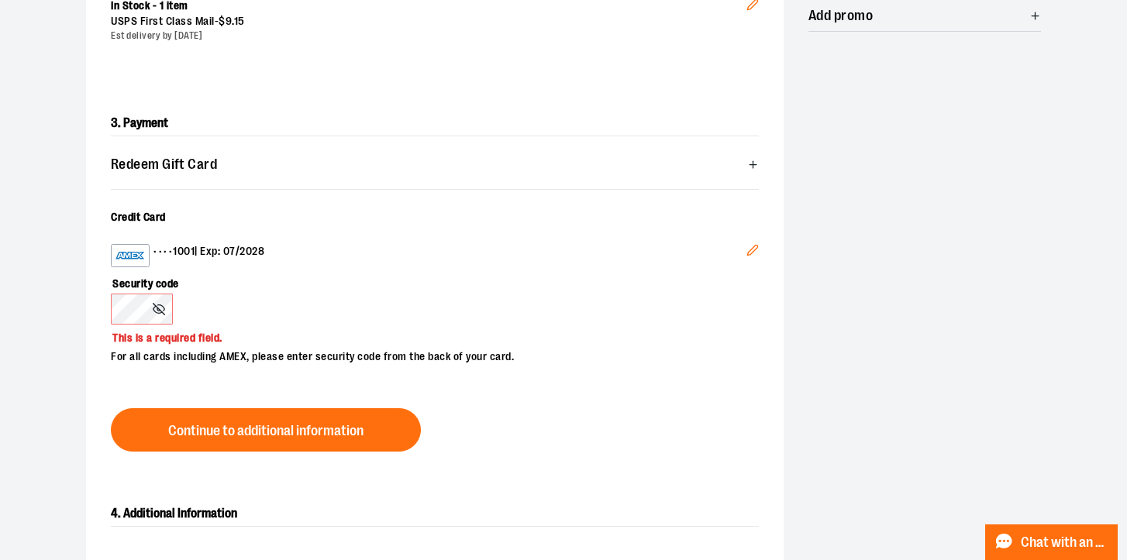
click at [163, 312] on icon at bounding box center [159, 309] width 12 height 12
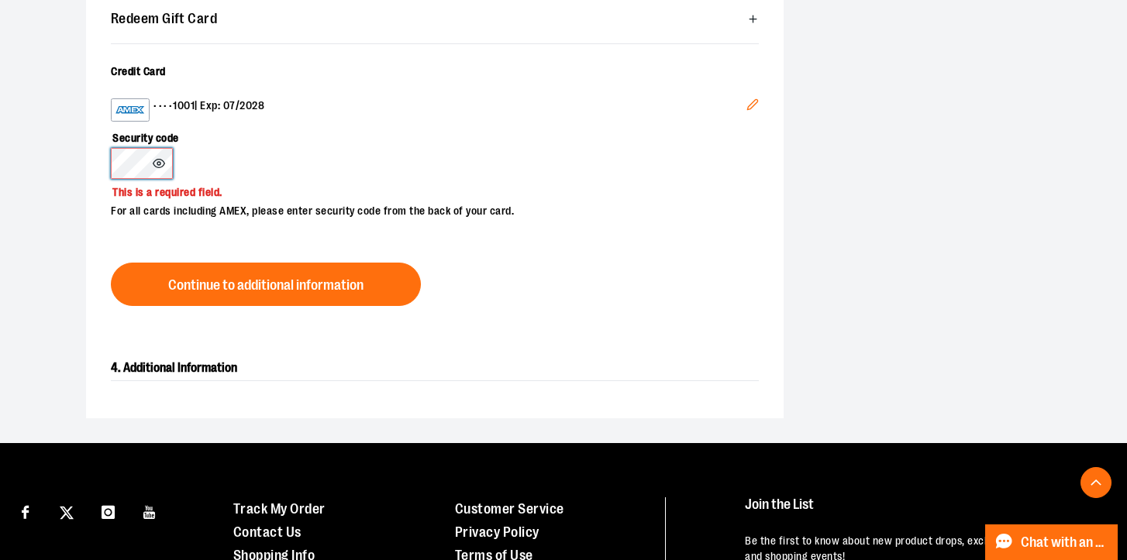
scroll to position [525, 0]
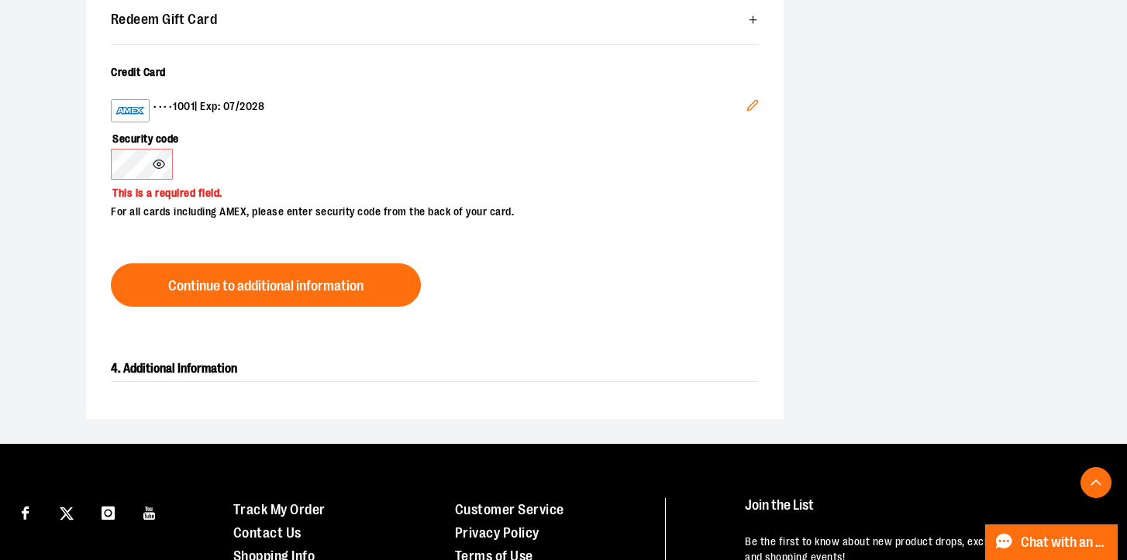
click at [133, 112] on img at bounding box center [130, 111] width 31 height 19
click at [179, 108] on div "•••• 1001 | Exp: 07/2028" at bounding box center [428, 110] width 635 height 23
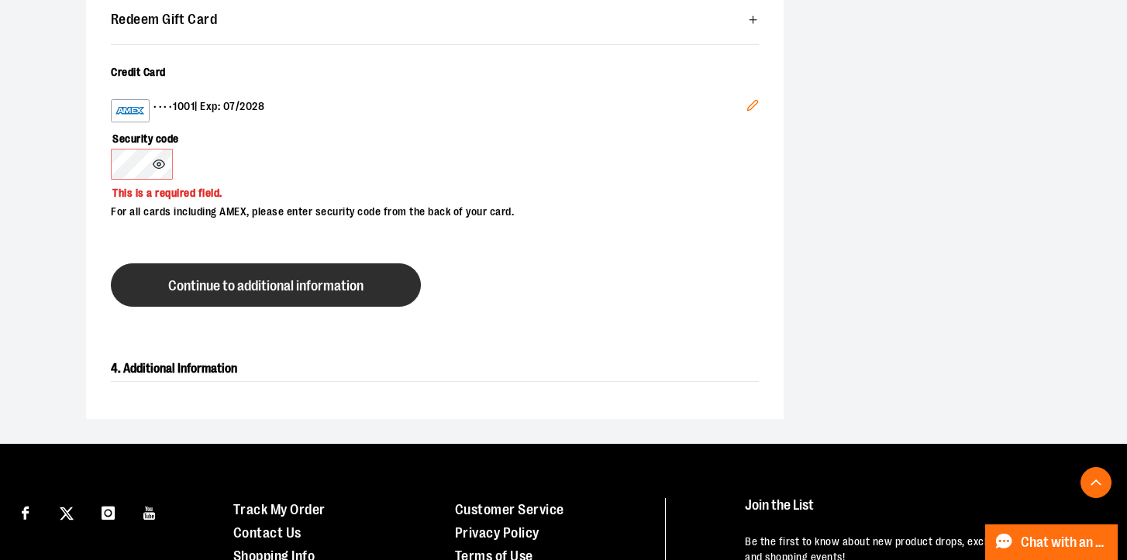
click at [226, 266] on button "Continue to additional information" at bounding box center [266, 284] width 310 height 43
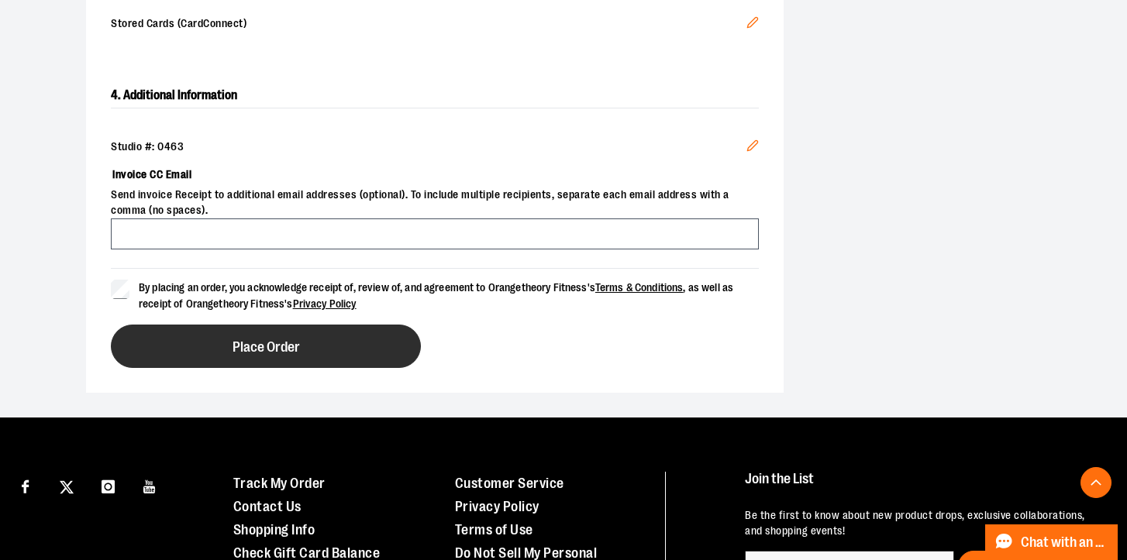
click at [246, 352] on span "Place Order" at bounding box center [265, 347] width 67 height 15
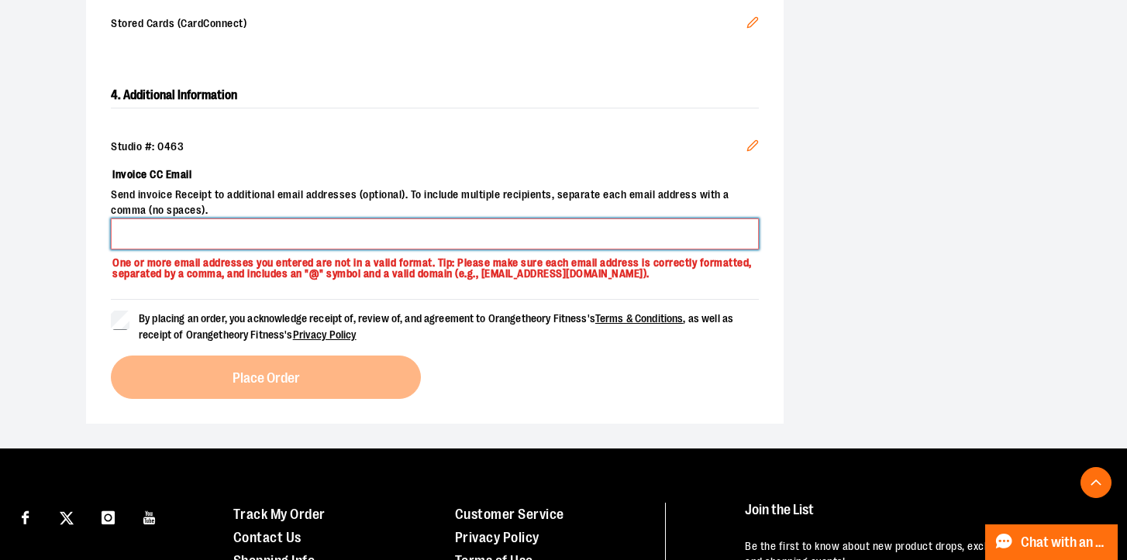
click at [209, 228] on input "Invoice CC Email" at bounding box center [435, 234] width 648 height 31
type input "*"
type input "**********"
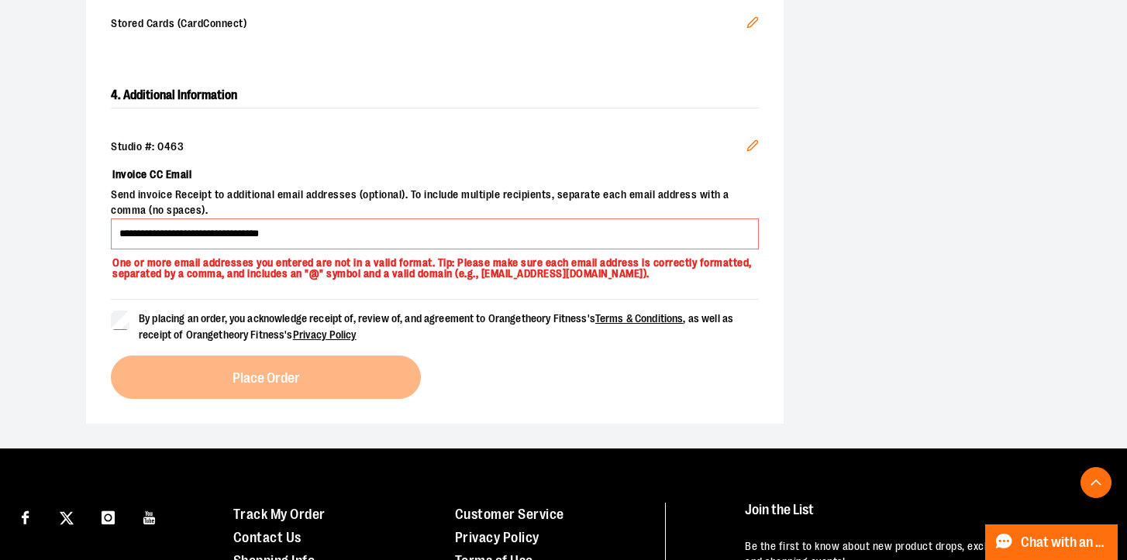
click at [205, 377] on div "By placing an order, you acknowledge receipt of, review of, and agreement to Or…" at bounding box center [435, 349] width 648 height 100
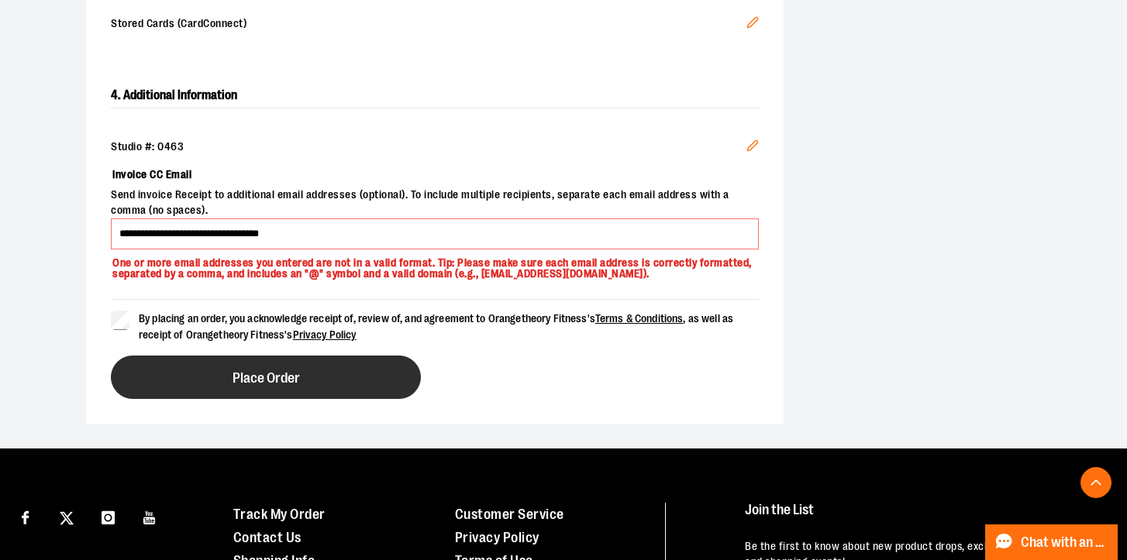
click at [178, 370] on button "Place Order" at bounding box center [266, 377] width 310 height 43
